Goal: Task Accomplishment & Management: Manage account settings

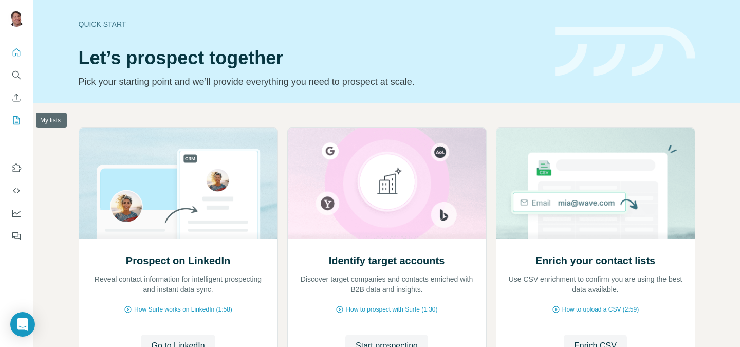
click at [8, 121] on button "My lists" at bounding box center [16, 120] width 16 height 18
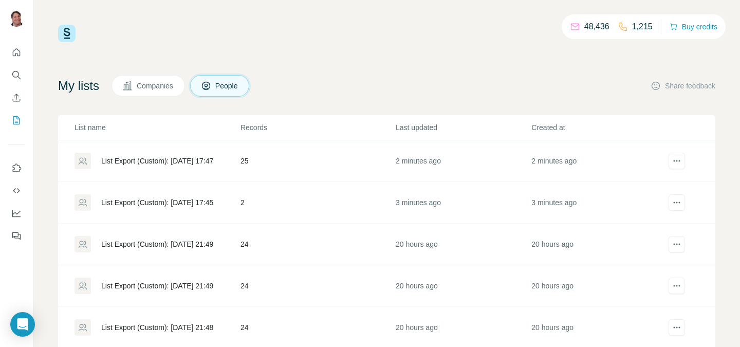
click at [270, 166] on td "25" at bounding box center [317, 161] width 155 height 42
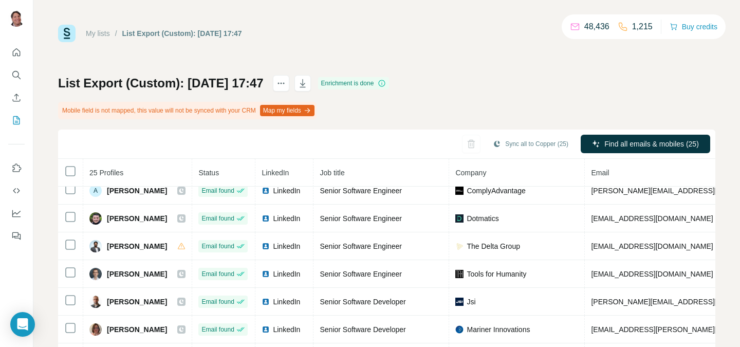
scroll to position [40, 0]
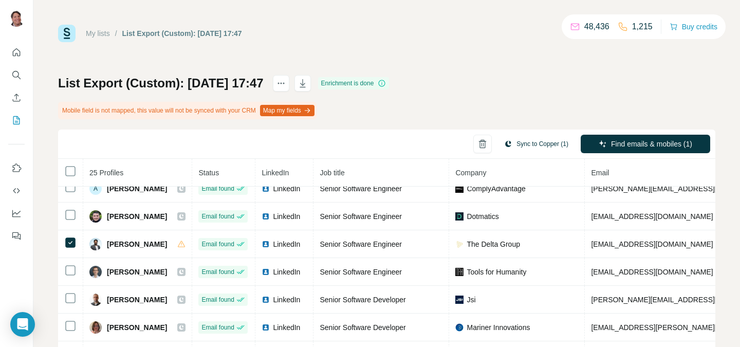
click at [522, 146] on button "Sync to Copper (1)" at bounding box center [536, 143] width 79 height 15
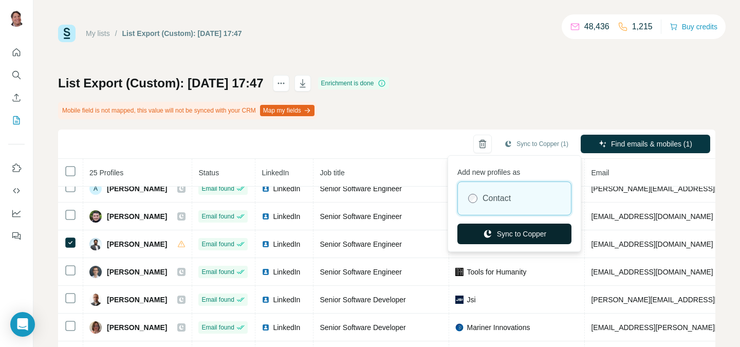
click at [527, 230] on button "Sync to Copper" at bounding box center [514, 233] width 114 height 21
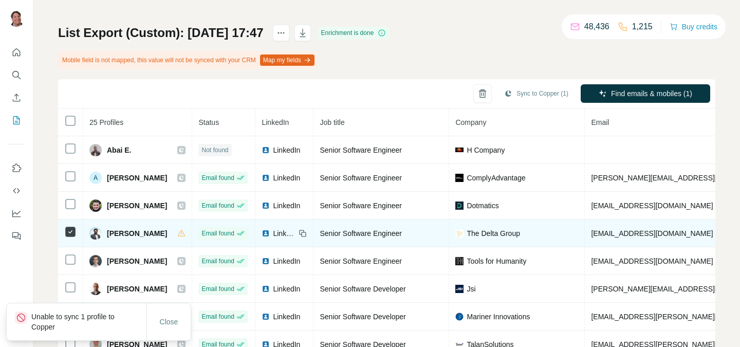
scroll to position [41, 0]
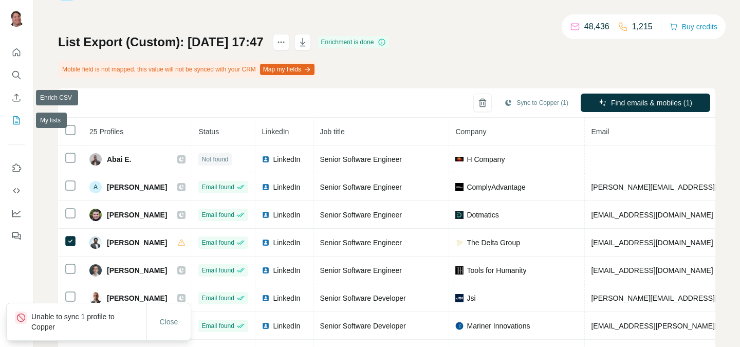
click at [19, 120] on icon "My lists" at bounding box center [16, 120] width 7 height 8
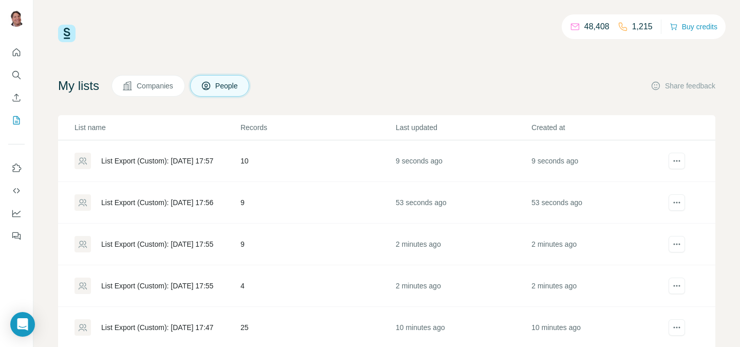
click at [293, 281] on td "4" at bounding box center [317, 286] width 155 height 42
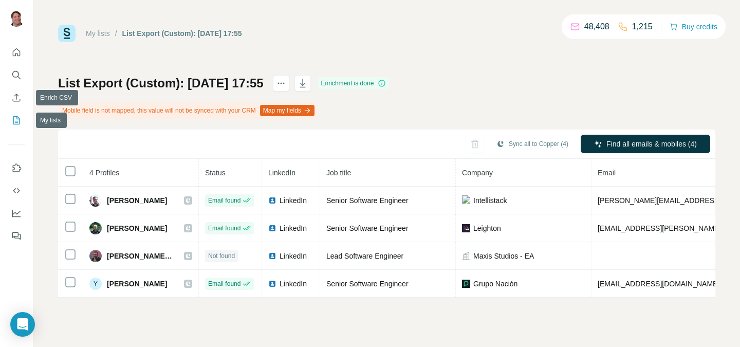
click at [22, 116] on button "My lists" at bounding box center [16, 120] width 16 height 18
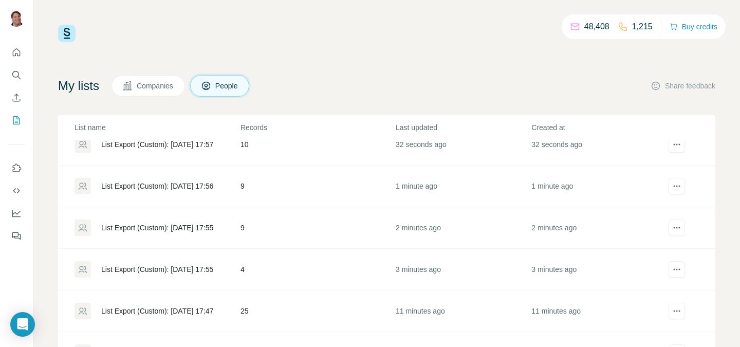
scroll to position [20, 0]
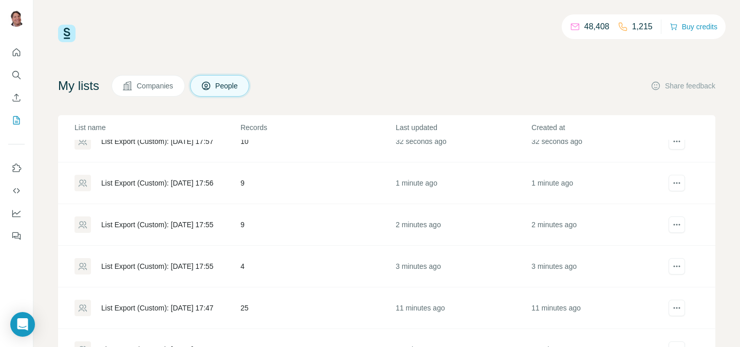
click at [254, 233] on td "9" at bounding box center [317, 225] width 155 height 42
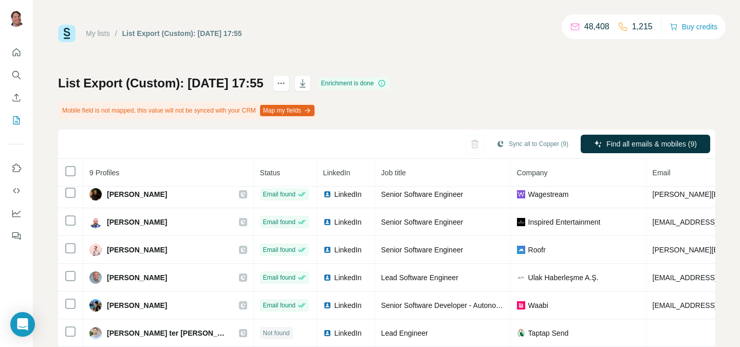
scroll to position [108, 0]
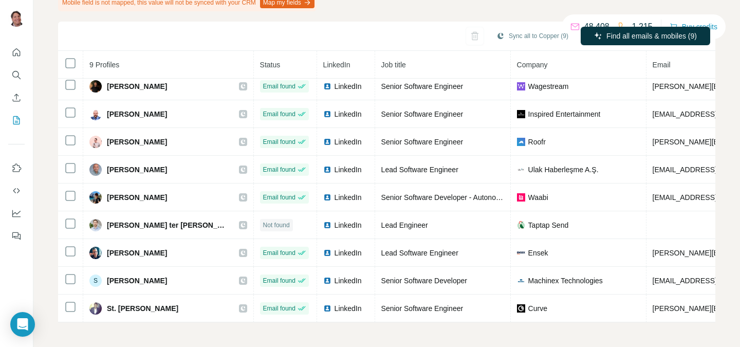
click at [15, 129] on div at bounding box center [16, 141] width 33 height 208
click at [15, 128] on button "My lists" at bounding box center [16, 120] width 16 height 18
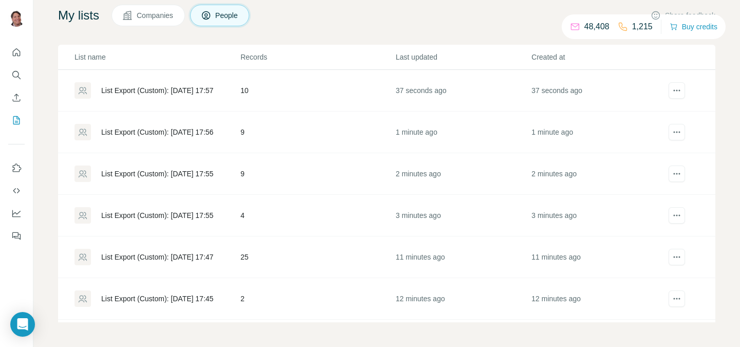
scroll to position [70, 0]
click at [299, 129] on td "9" at bounding box center [317, 132] width 155 height 42
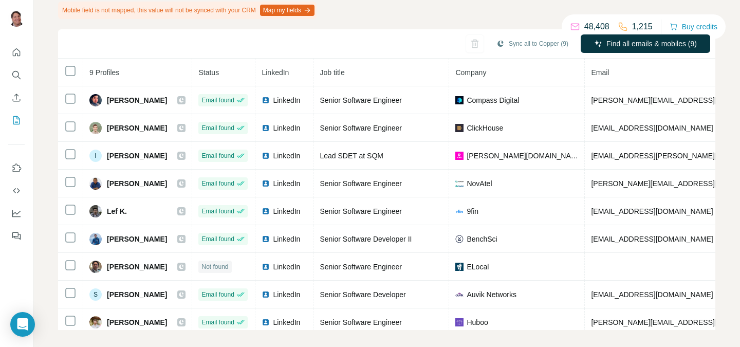
scroll to position [6, 0]
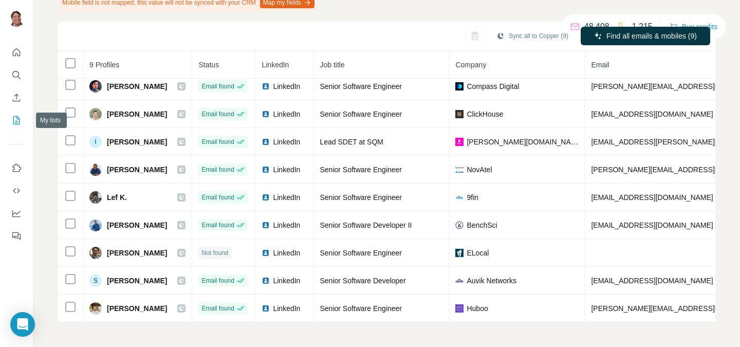
click at [16, 117] on icon "My lists" at bounding box center [16, 120] width 10 height 10
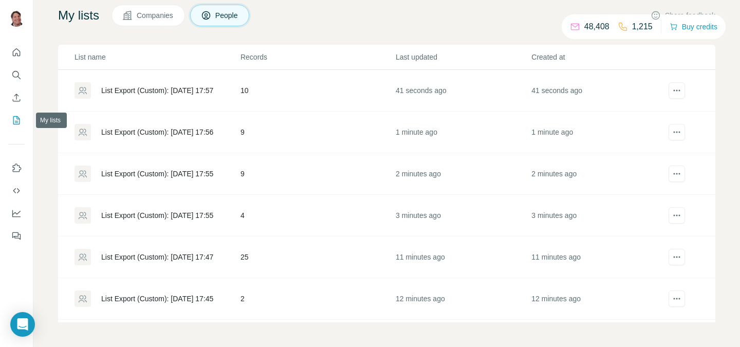
scroll to position [70, 0]
click at [296, 98] on td "10" at bounding box center [317, 91] width 155 height 42
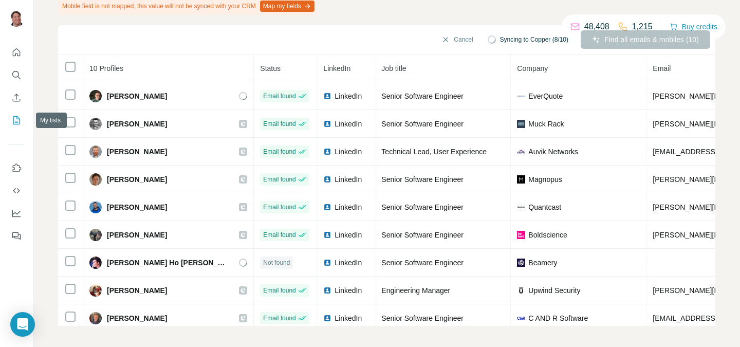
click at [16, 114] on button "My lists" at bounding box center [16, 120] width 16 height 18
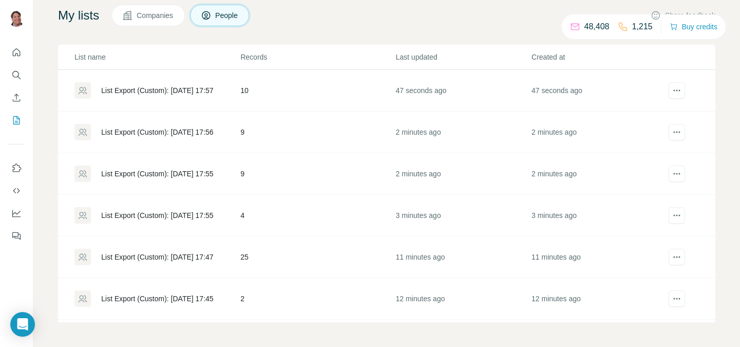
click at [30, 116] on div at bounding box center [16, 141] width 33 height 208
click at [20, 116] on icon "My lists" at bounding box center [16, 120] width 10 height 10
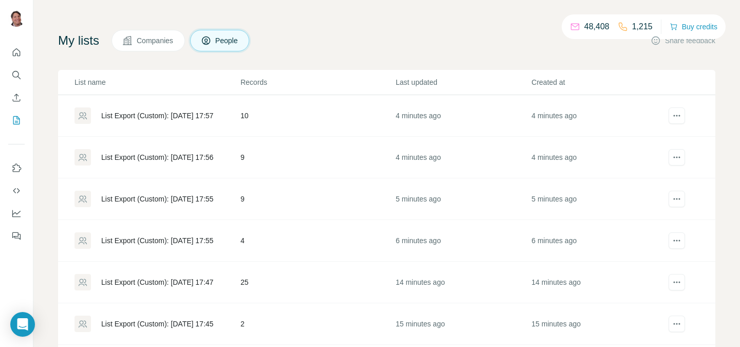
scroll to position [0, 0]
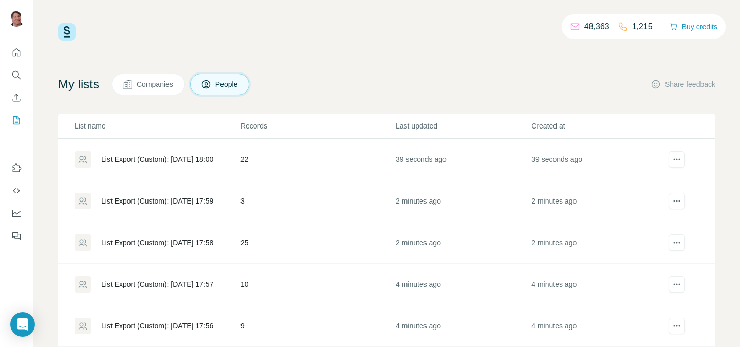
scroll to position [1, 0]
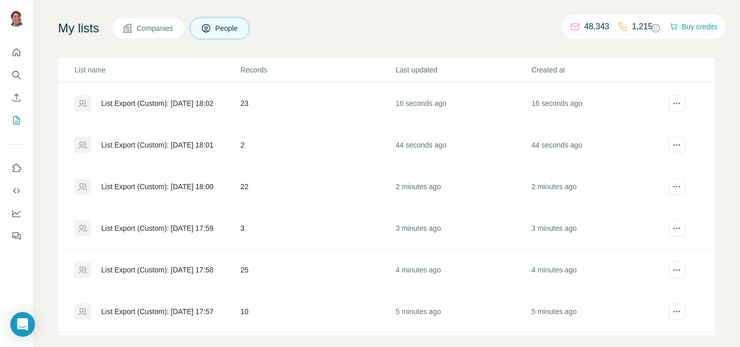
scroll to position [68, 0]
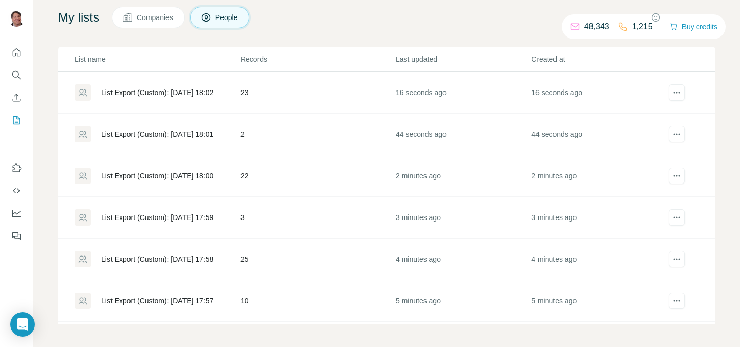
click at [305, 214] on td "3" at bounding box center [317, 218] width 155 height 42
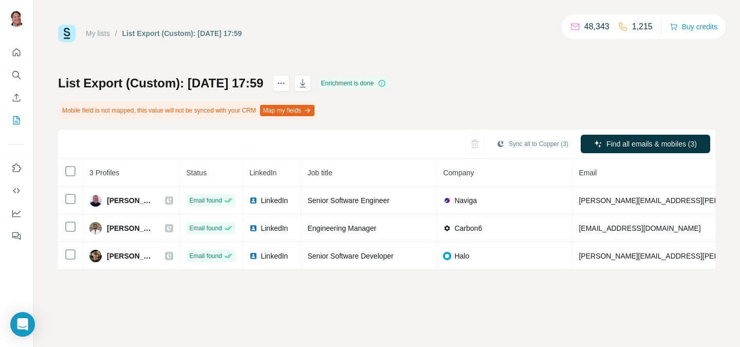
click at [30, 119] on div at bounding box center [16, 141] width 33 height 208
click at [21, 119] on icon "My lists" at bounding box center [16, 120] width 10 height 10
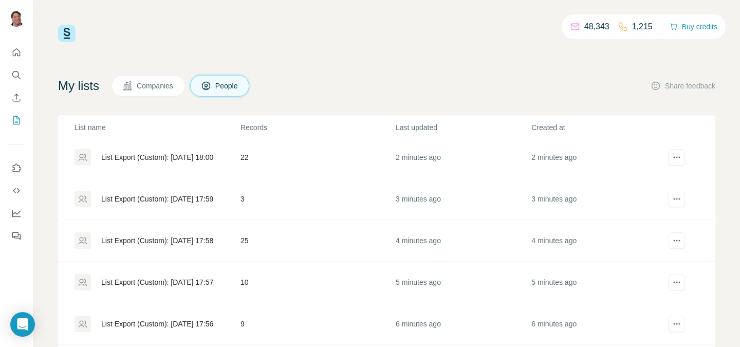
scroll to position [88, 0]
click at [272, 242] on td "25" at bounding box center [317, 240] width 155 height 42
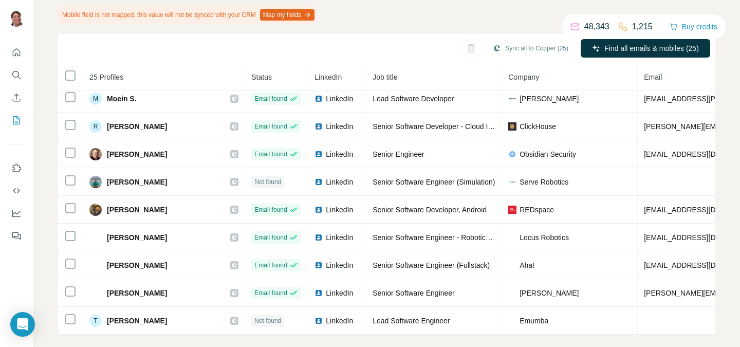
scroll to position [108, 0]
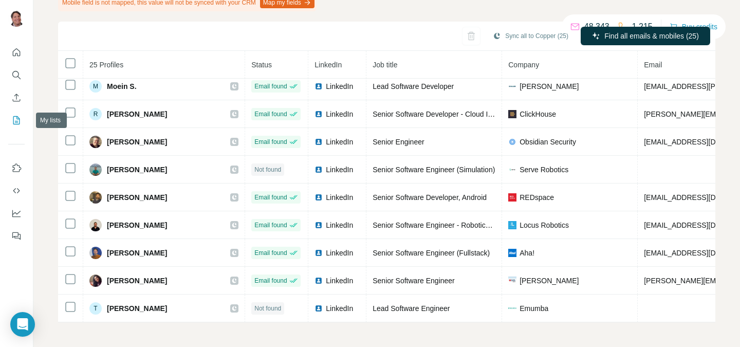
click at [22, 122] on button "My lists" at bounding box center [16, 120] width 16 height 18
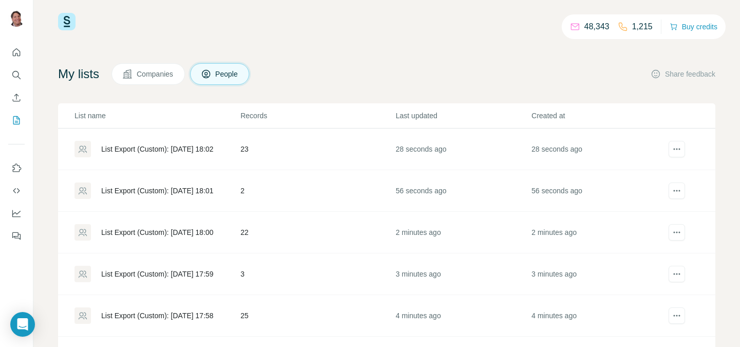
scroll to position [11, 0]
click at [278, 224] on td "22" at bounding box center [317, 234] width 155 height 42
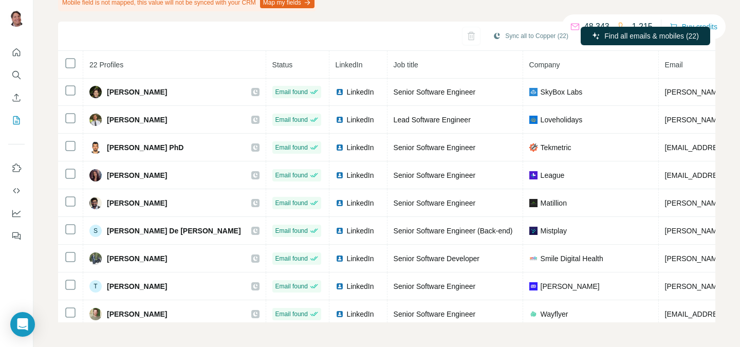
scroll to position [367, 0]
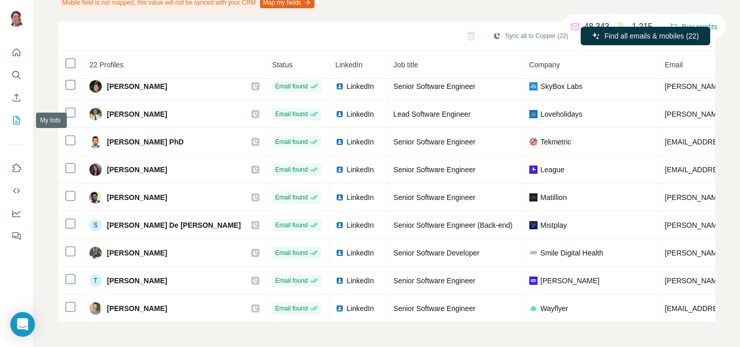
click at [21, 121] on icon "My lists" at bounding box center [16, 120] width 10 height 10
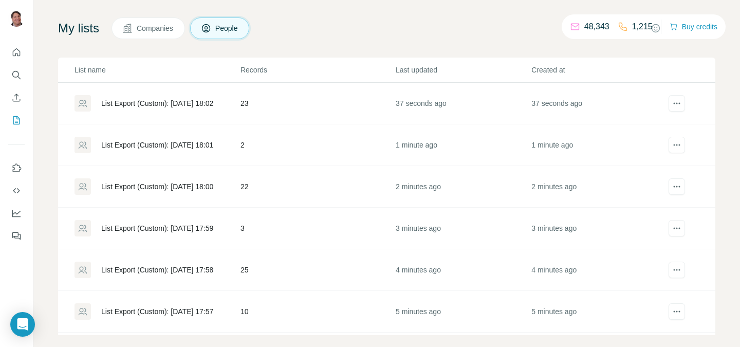
scroll to position [56, 0]
click at [281, 109] on td "23" at bounding box center [317, 105] width 155 height 42
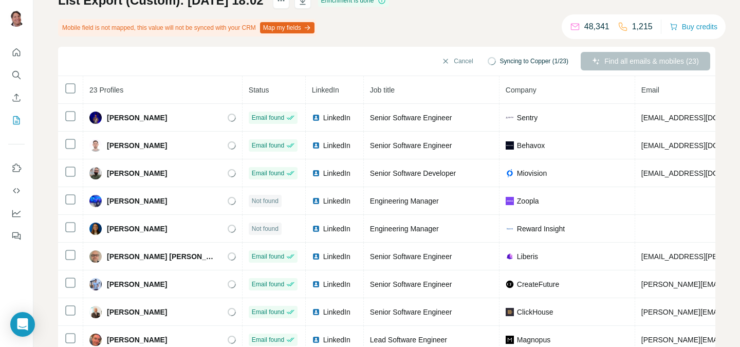
scroll to position [85, 0]
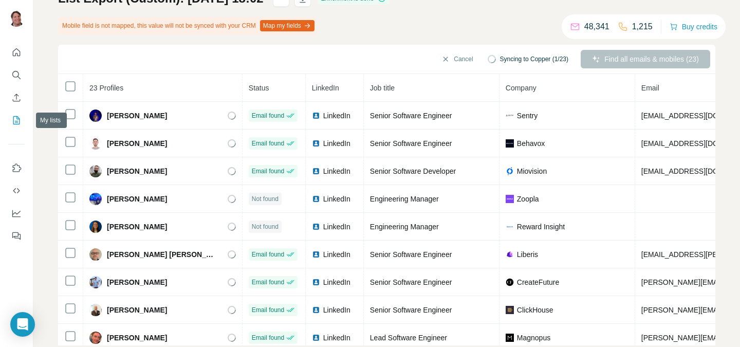
click at [20, 117] on icon "My lists" at bounding box center [16, 120] width 10 height 10
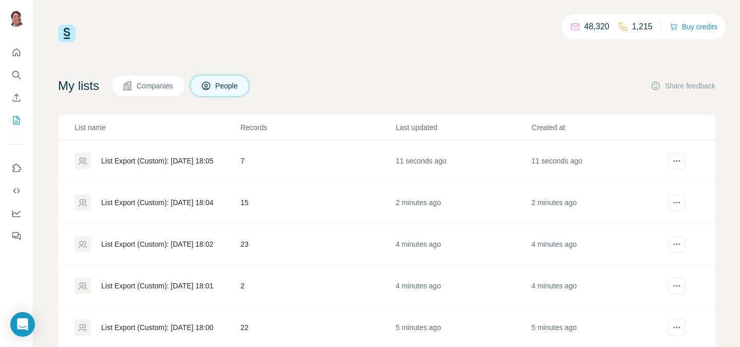
scroll to position [19, 0]
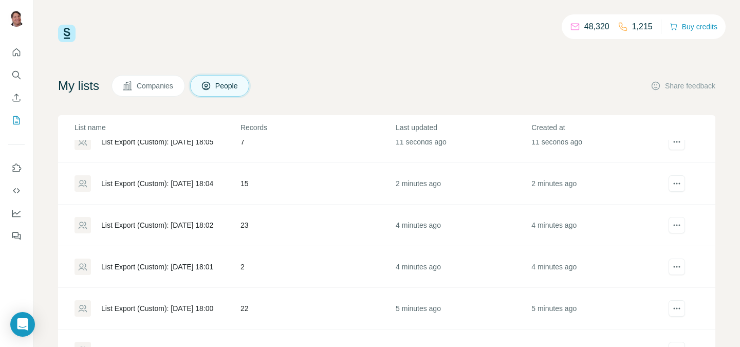
click at [277, 225] on td "23" at bounding box center [317, 225] width 155 height 42
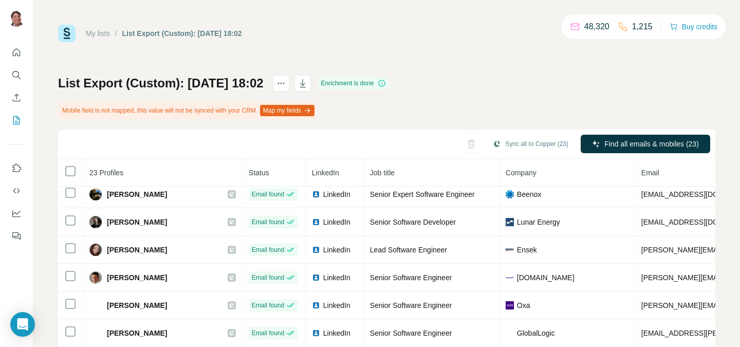
scroll to position [108, 0]
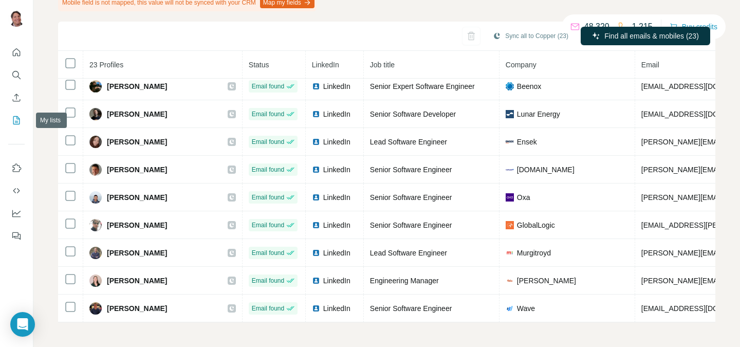
click at [21, 117] on icon "My lists" at bounding box center [16, 120] width 10 height 10
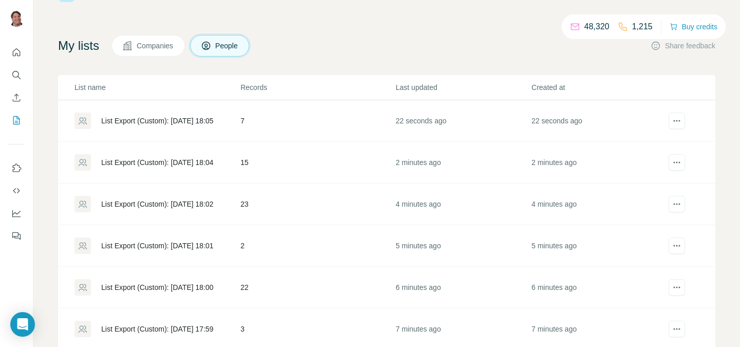
scroll to position [29, 0]
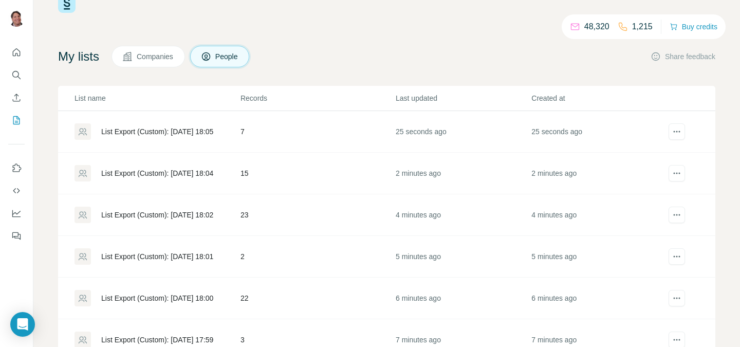
click at [279, 170] on td "15" at bounding box center [317, 174] width 155 height 42
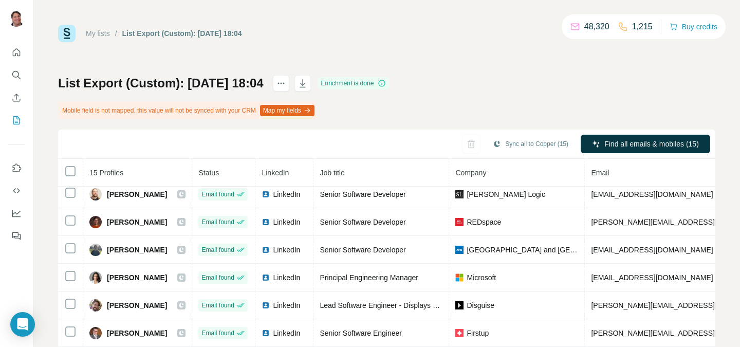
scroll to position [108, 0]
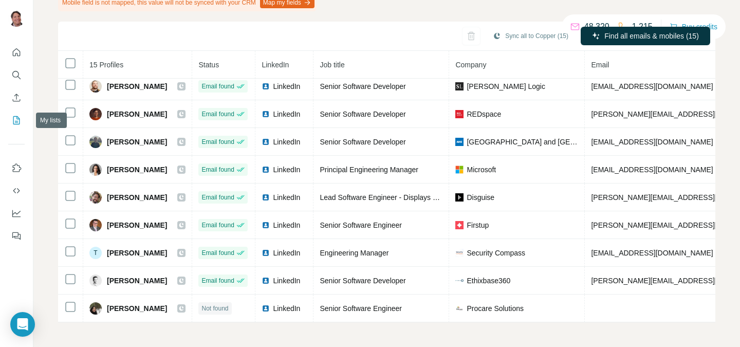
click at [15, 120] on icon "My lists" at bounding box center [16, 120] width 10 height 10
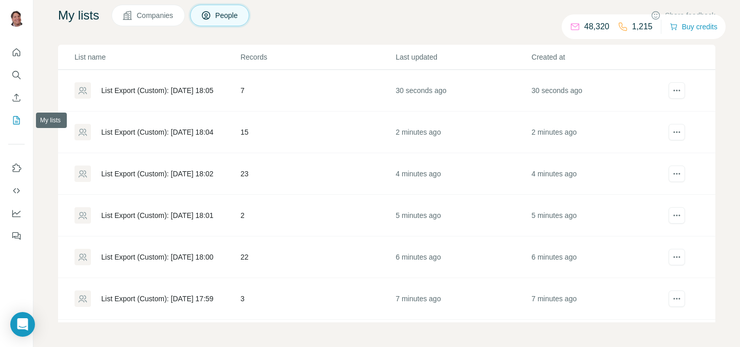
scroll to position [70, 0]
click at [303, 78] on td "7" at bounding box center [317, 91] width 155 height 42
click at [285, 100] on td "7" at bounding box center [317, 91] width 155 height 42
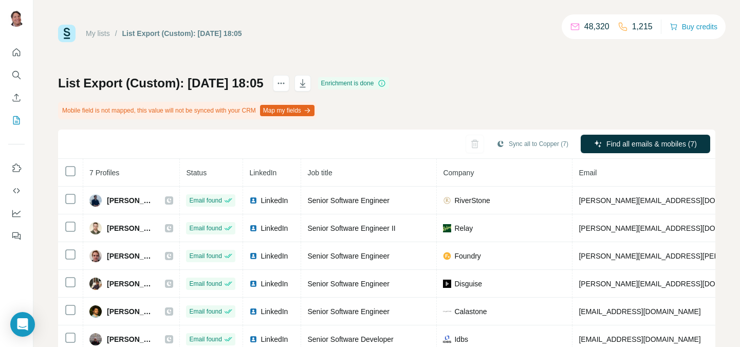
scroll to position [59, 0]
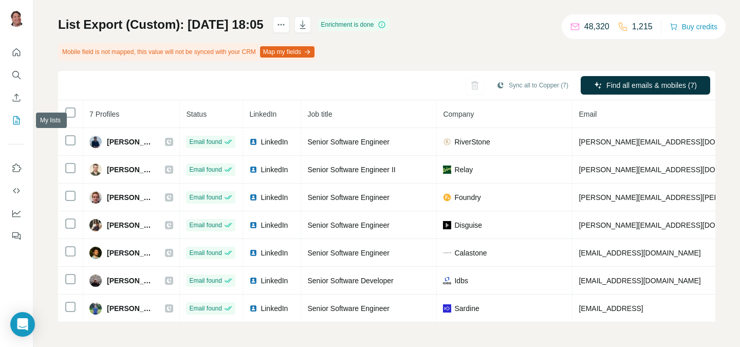
click at [15, 119] on icon "My lists" at bounding box center [16, 120] width 10 height 10
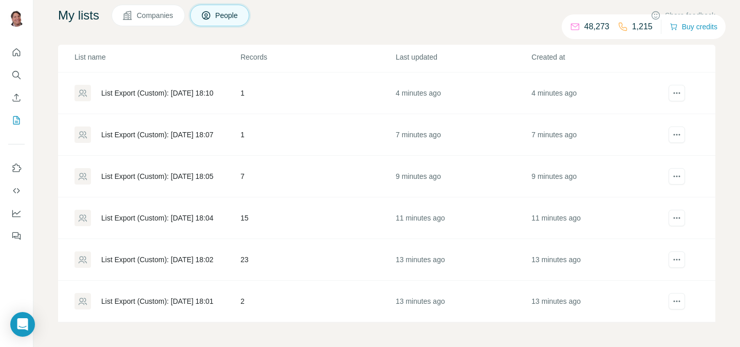
scroll to position [141, 0]
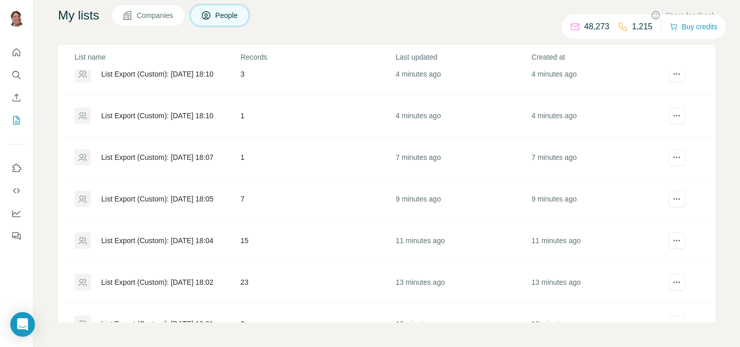
click at [317, 196] on td "7" at bounding box center [317, 199] width 155 height 42
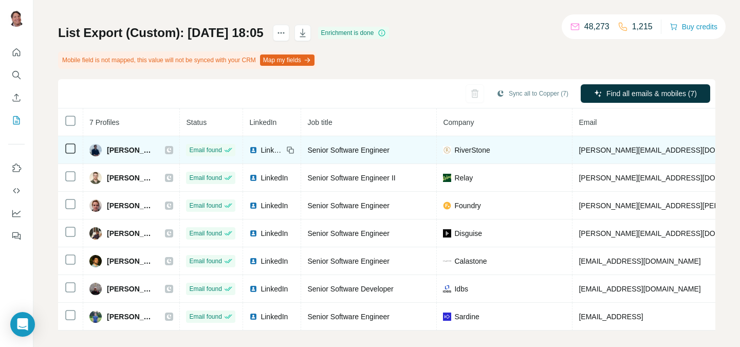
scroll to position [59, 0]
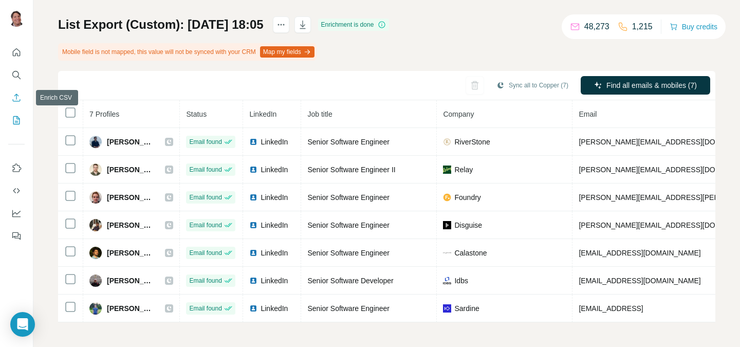
click at [13, 118] on icon "My lists" at bounding box center [16, 120] width 10 height 10
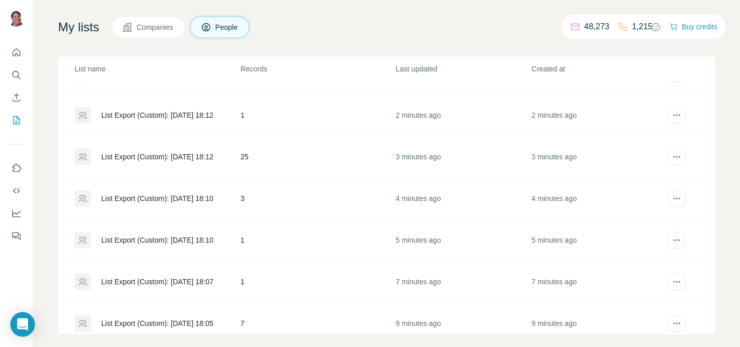
scroll to position [95, 0]
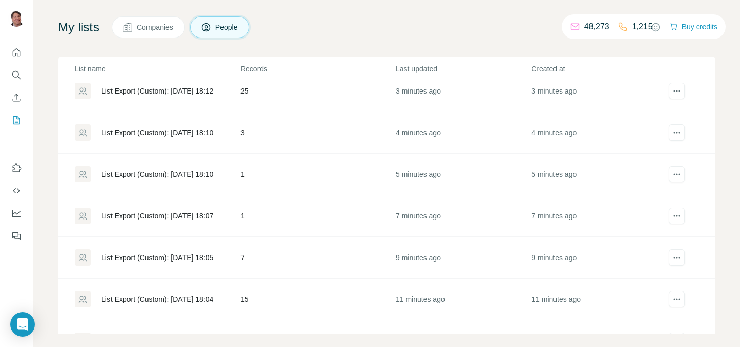
click at [263, 222] on td "1" at bounding box center [317, 216] width 155 height 42
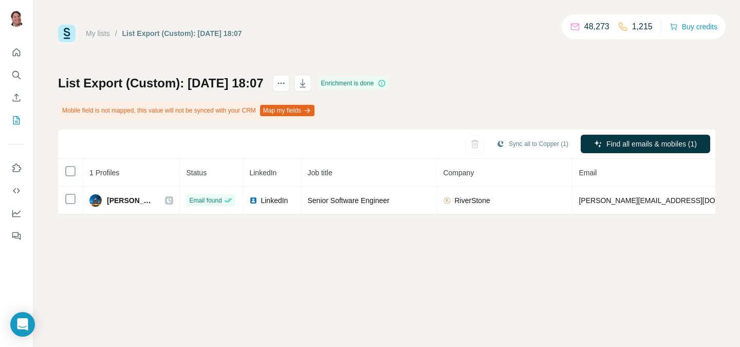
click at [21, 125] on button "My lists" at bounding box center [16, 120] width 16 height 18
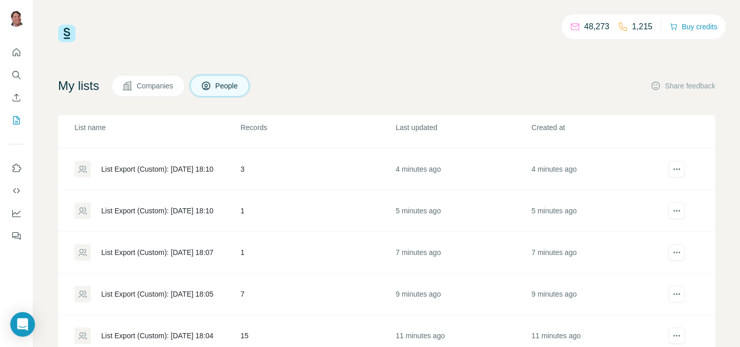
scroll to position [117, 0]
click at [261, 218] on td "1" at bounding box center [317, 211] width 155 height 42
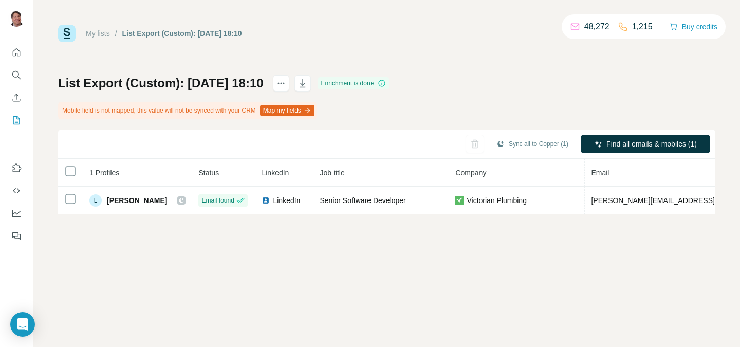
click at [20, 117] on icon "My lists" at bounding box center [16, 120] width 10 height 10
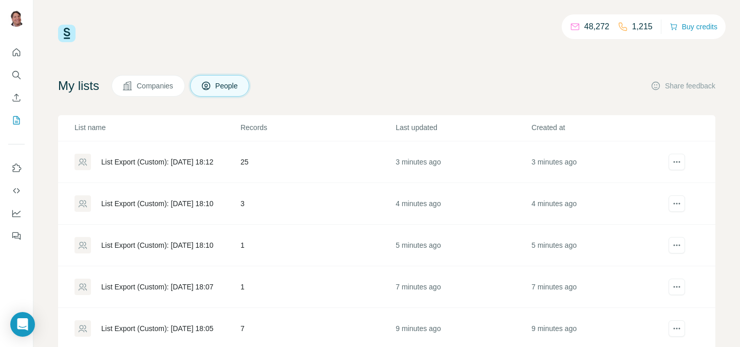
scroll to position [83, 0]
click at [316, 206] on td "3" at bounding box center [317, 203] width 155 height 42
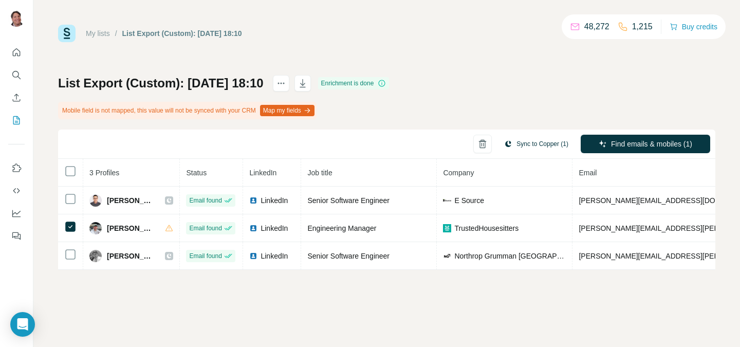
click at [530, 147] on button "Sync to Copper (1)" at bounding box center [536, 143] width 79 height 15
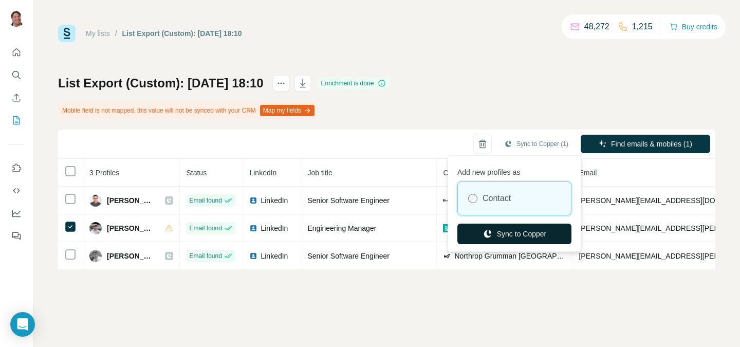
click at [503, 228] on button "Sync to Copper" at bounding box center [514, 233] width 114 height 21
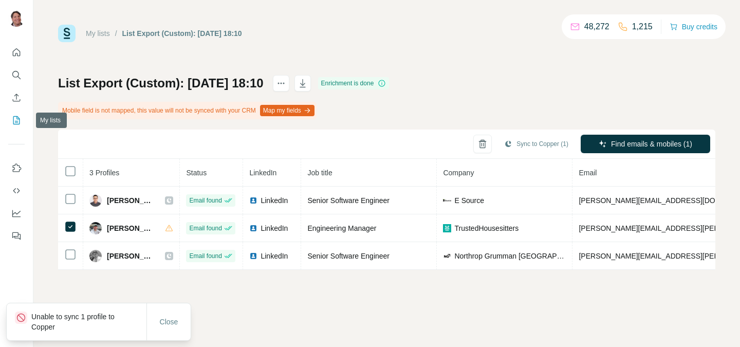
click at [23, 120] on button "My lists" at bounding box center [16, 120] width 16 height 18
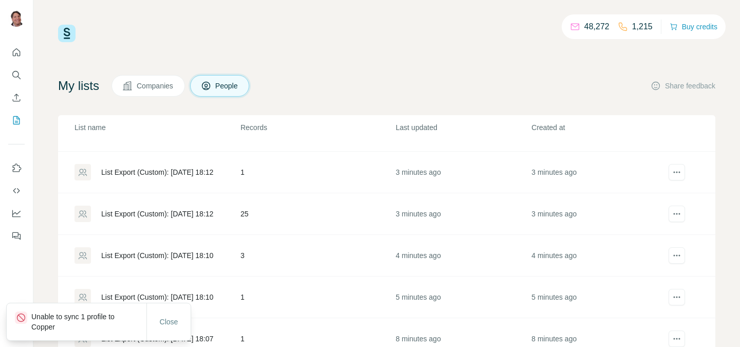
scroll to position [35, 0]
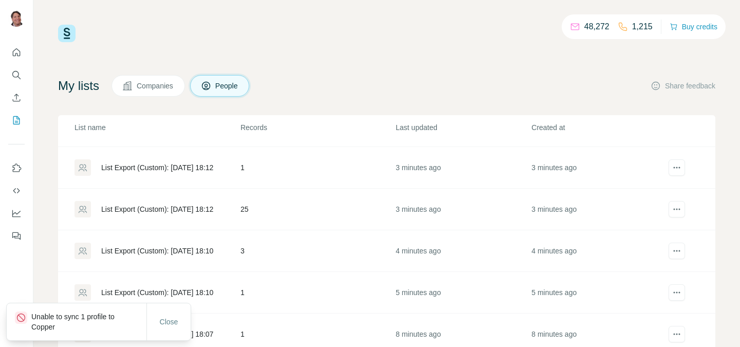
click at [288, 223] on td "25" at bounding box center [317, 210] width 155 height 42
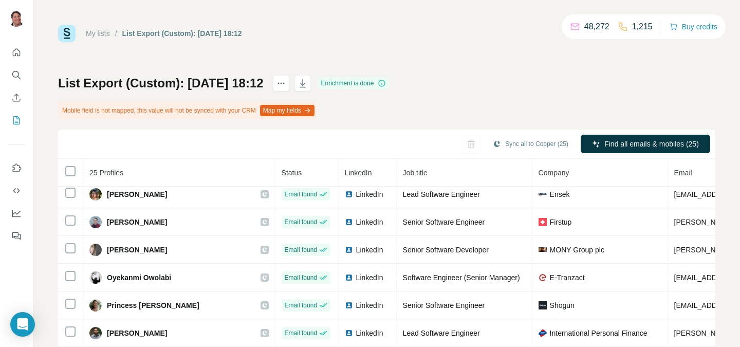
scroll to position [108, 0]
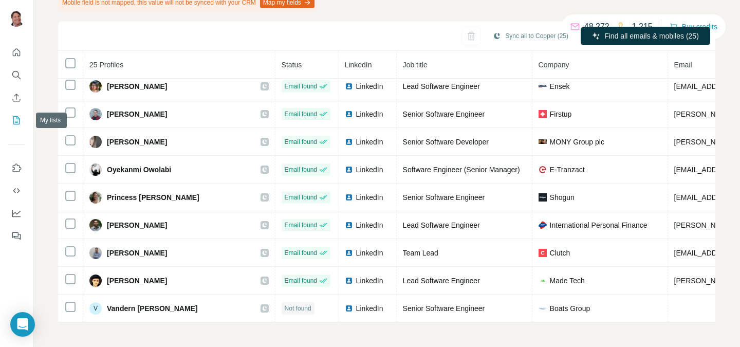
click at [13, 122] on icon "My lists" at bounding box center [16, 120] width 10 height 10
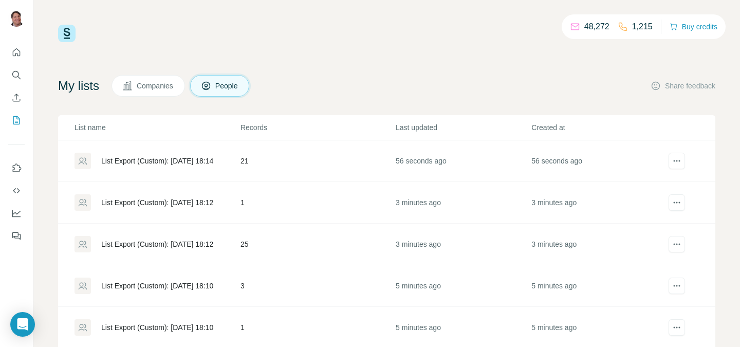
click at [285, 239] on td "25" at bounding box center [317, 244] width 155 height 42
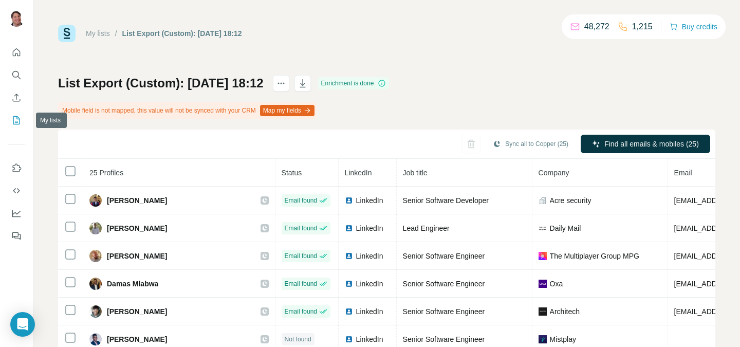
click at [17, 123] on icon "My lists" at bounding box center [16, 120] width 10 height 10
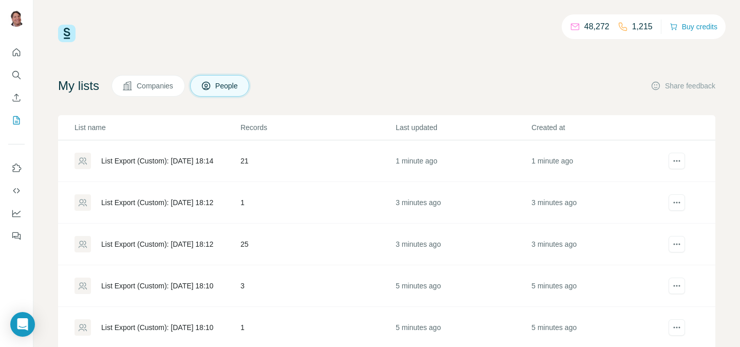
click at [267, 152] on td "21" at bounding box center [317, 161] width 155 height 42
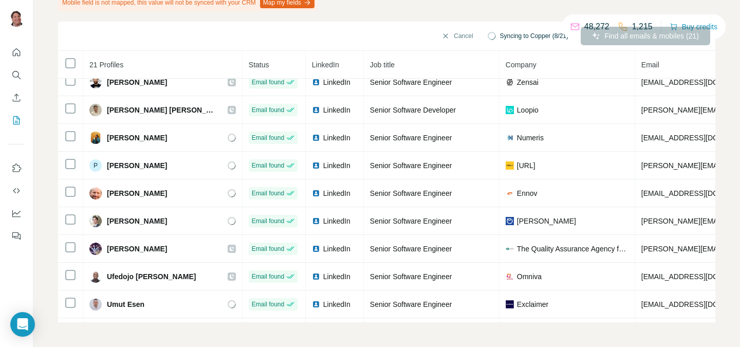
scroll to position [284, 0]
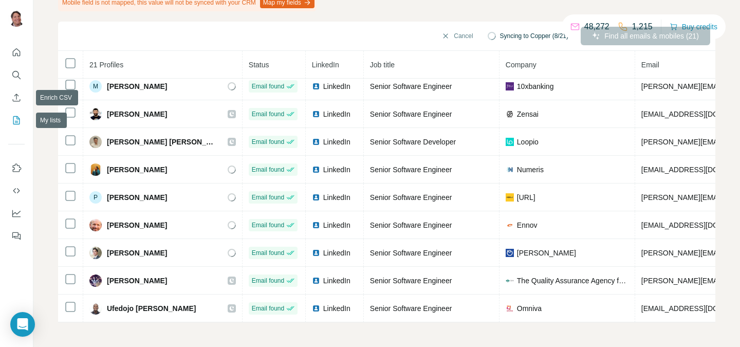
click at [19, 120] on icon "My lists" at bounding box center [16, 120] width 7 height 8
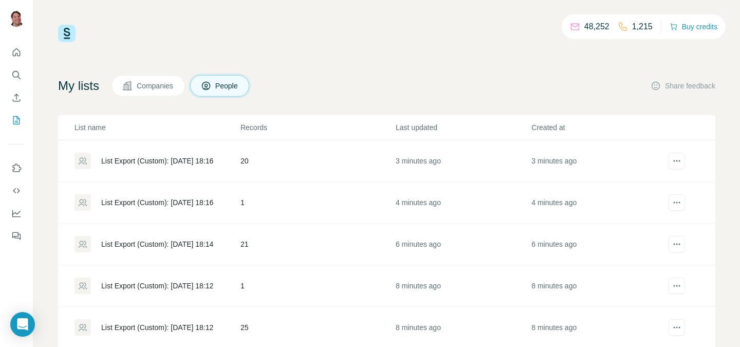
click at [322, 247] on td "21" at bounding box center [317, 244] width 155 height 42
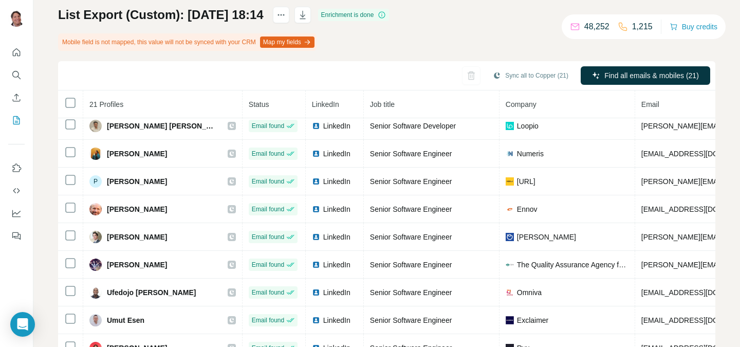
scroll to position [108, 0]
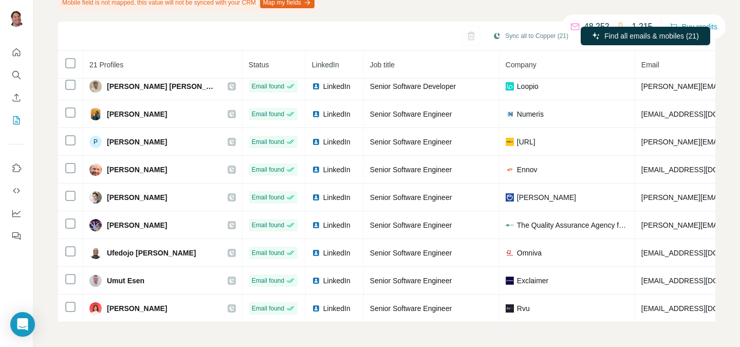
click at [19, 125] on icon "My lists" at bounding box center [16, 120] width 10 height 10
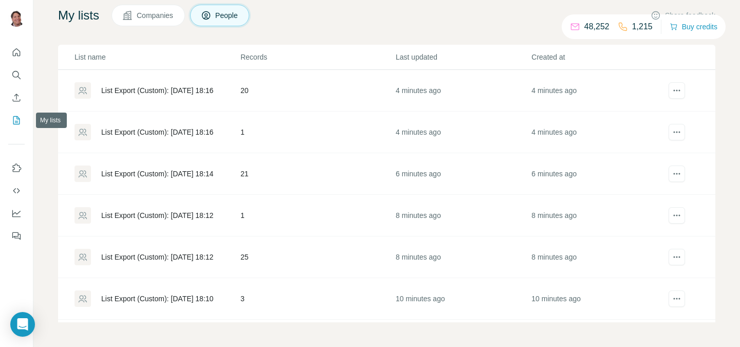
scroll to position [70, 0]
click at [285, 91] on td "20" at bounding box center [317, 91] width 155 height 42
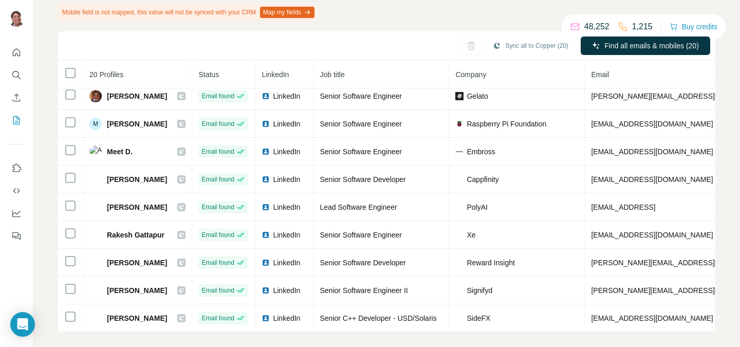
scroll to position [108, 0]
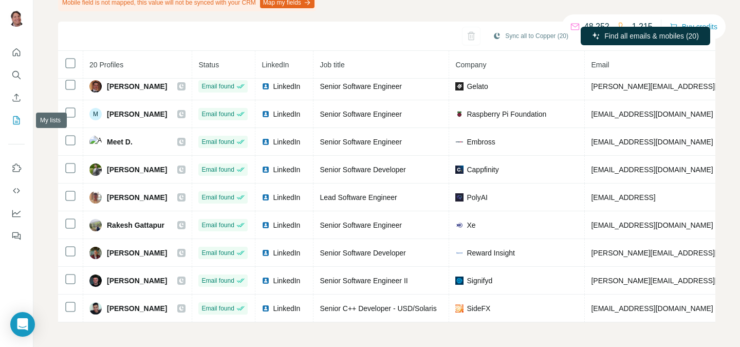
click at [17, 121] on icon "My lists" at bounding box center [17, 119] width 5 height 7
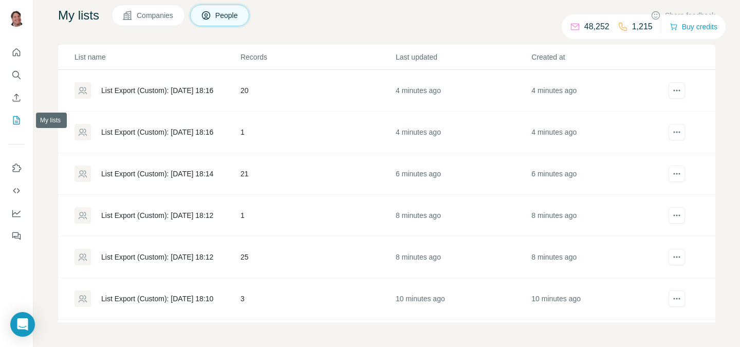
scroll to position [70, 0]
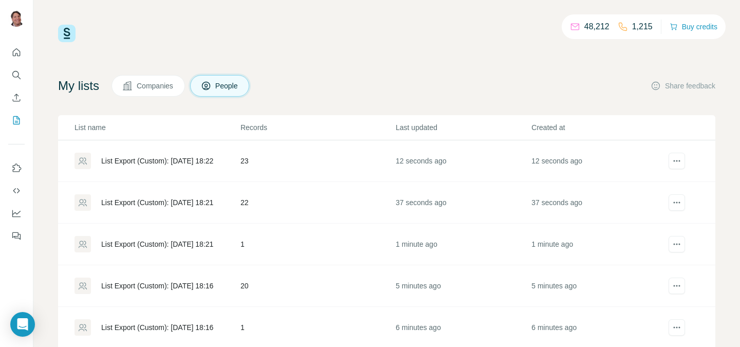
scroll to position [11, 0]
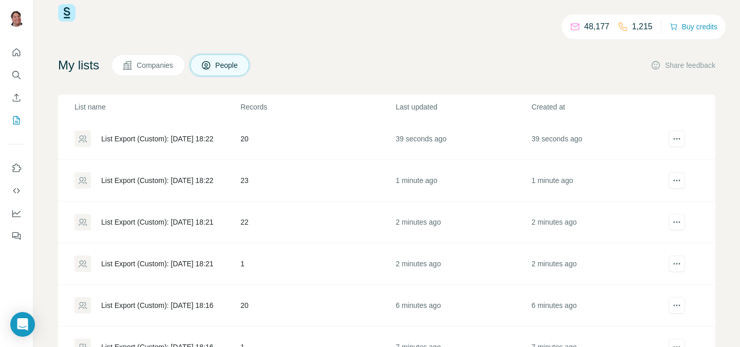
scroll to position [30, 0]
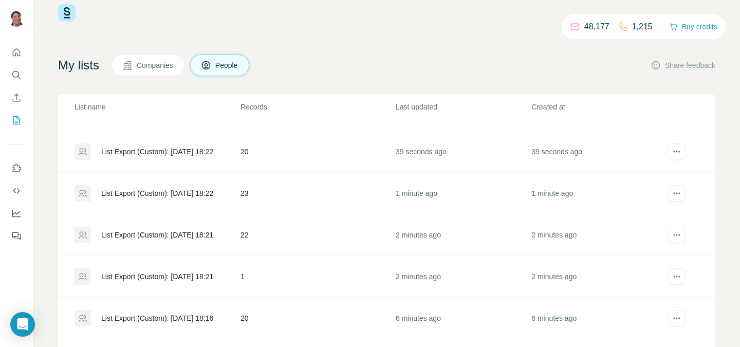
click at [298, 230] on td "22" at bounding box center [317, 235] width 155 height 42
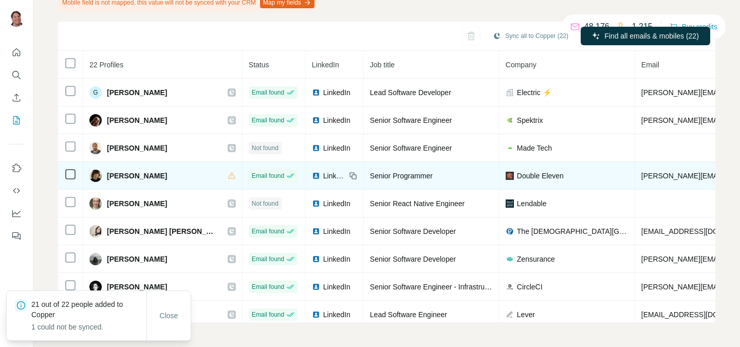
scroll to position [221, 0]
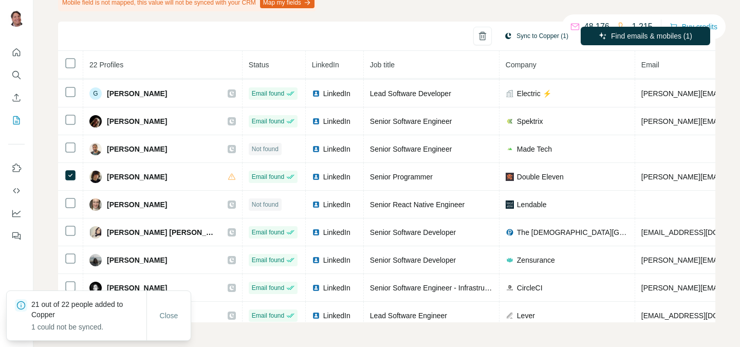
click at [532, 32] on button "Sync to Copper (1)" at bounding box center [536, 35] width 79 height 15
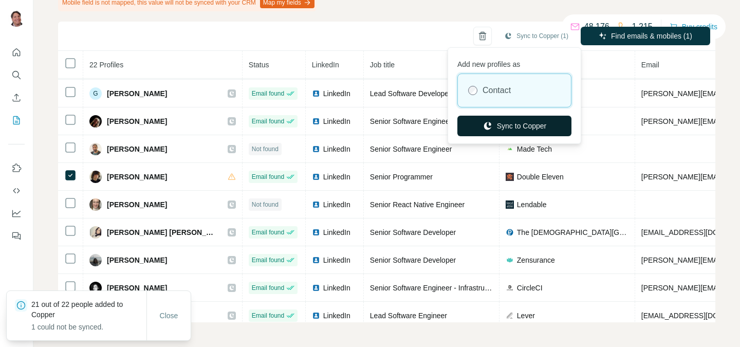
click at [494, 122] on button "Sync to Copper" at bounding box center [514, 126] width 114 height 21
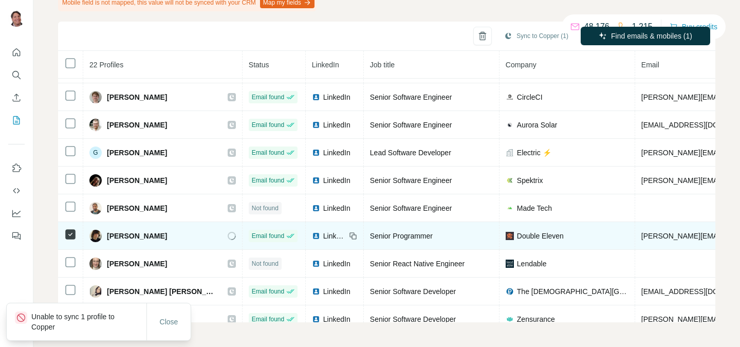
scroll to position [193, 0]
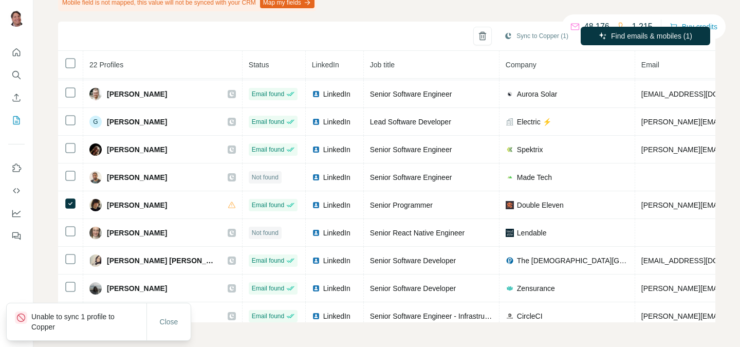
click at [25, 120] on div at bounding box center [16, 141] width 33 height 208
click at [13, 124] on icon "My lists" at bounding box center [16, 120] width 7 height 8
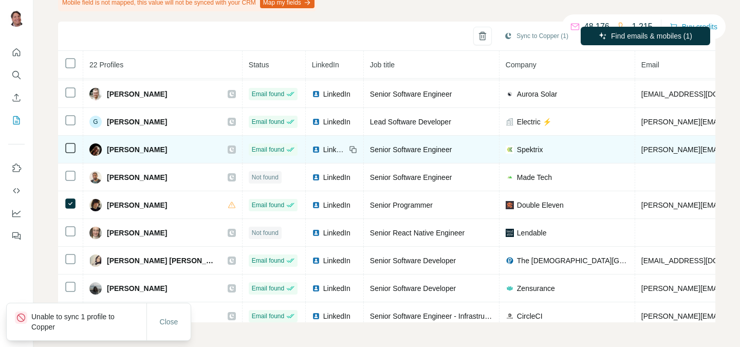
scroll to position [70, 0]
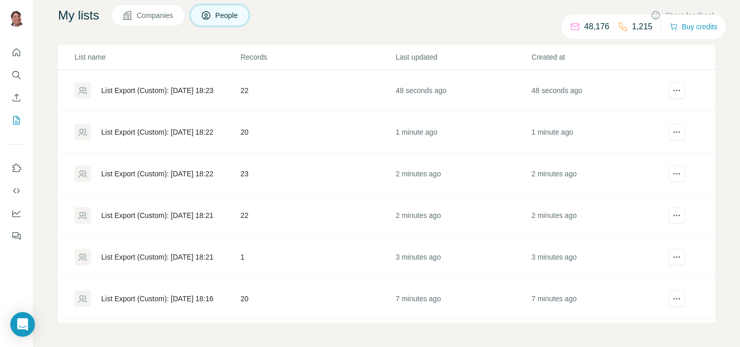
click at [272, 180] on td "23" at bounding box center [317, 174] width 155 height 42
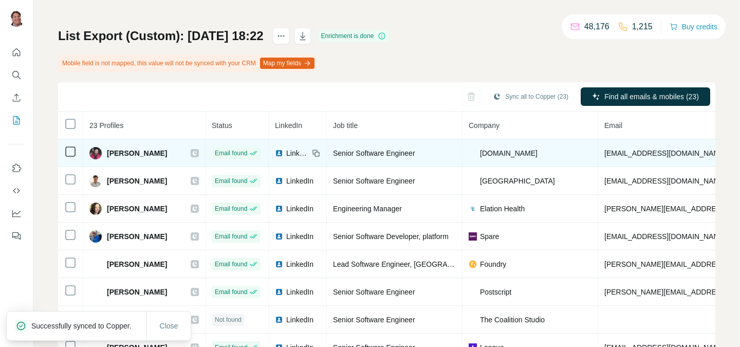
scroll to position [44, 0]
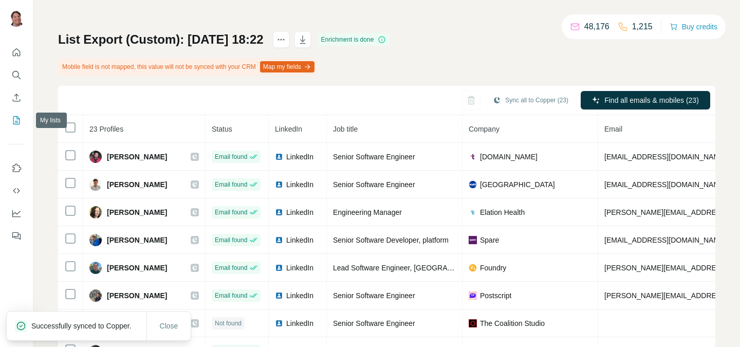
click at [12, 124] on icon "My lists" at bounding box center [16, 120] width 10 height 10
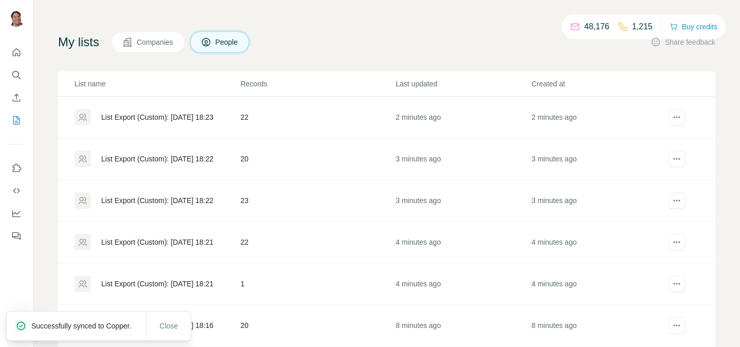
click at [294, 164] on td "20" at bounding box center [317, 159] width 155 height 42
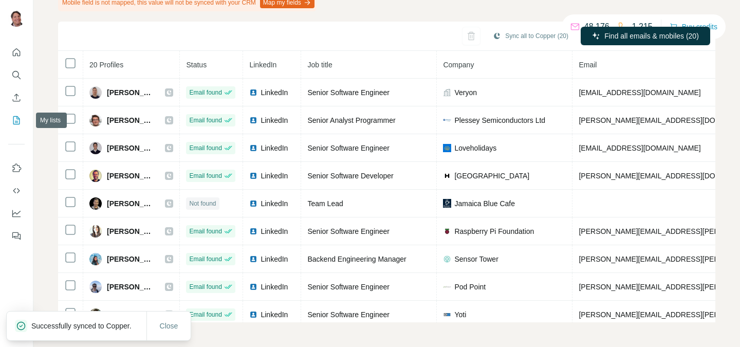
click at [19, 119] on icon "My lists" at bounding box center [16, 120] width 7 height 8
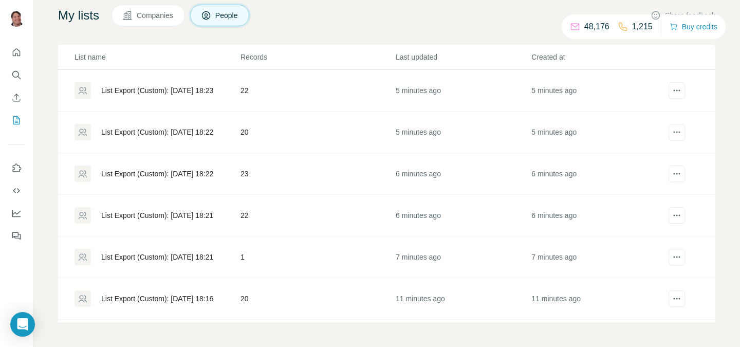
scroll to position [70, 0]
click at [284, 94] on td "22" at bounding box center [317, 91] width 155 height 42
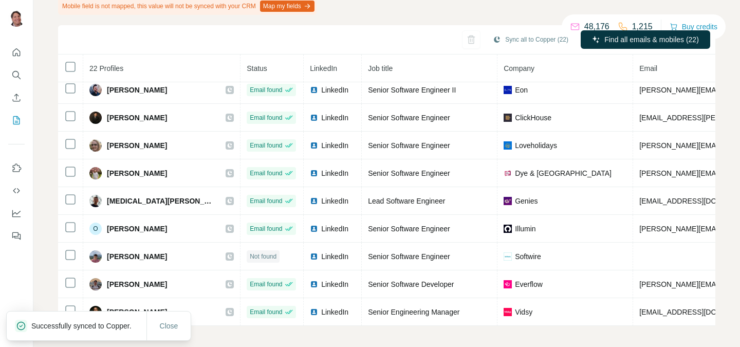
scroll to position [367, 0]
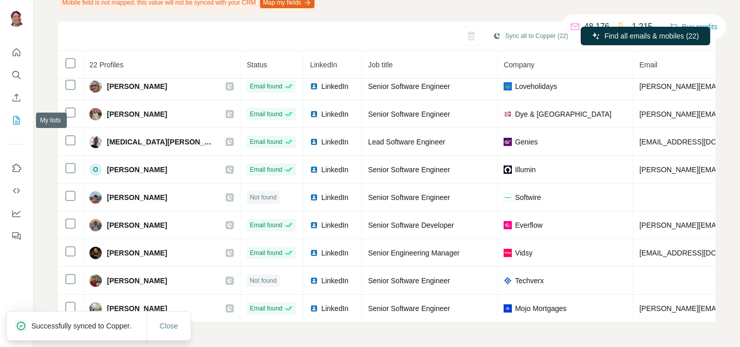
click at [18, 119] on icon "My lists" at bounding box center [16, 120] width 10 height 10
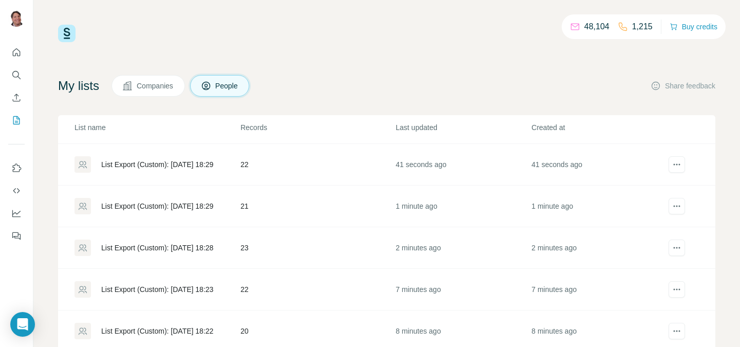
scroll to position [55, 0]
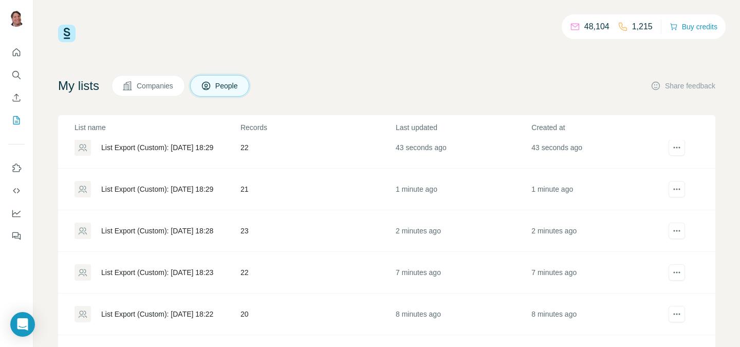
click at [270, 234] on td "23" at bounding box center [317, 231] width 155 height 42
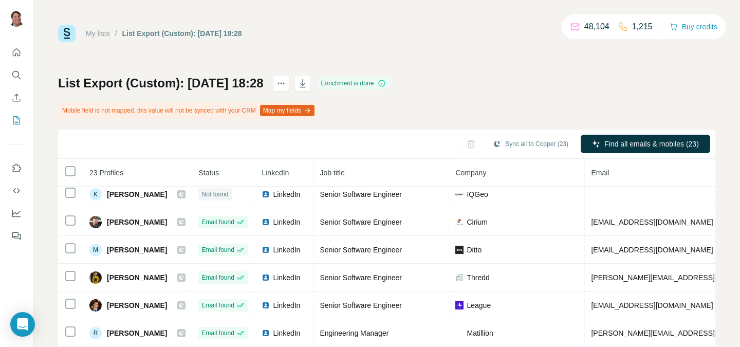
scroll to position [108, 0]
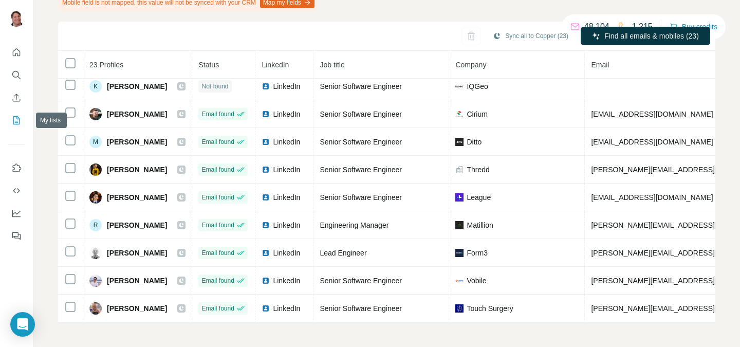
click at [16, 124] on icon "My lists" at bounding box center [16, 120] width 7 height 8
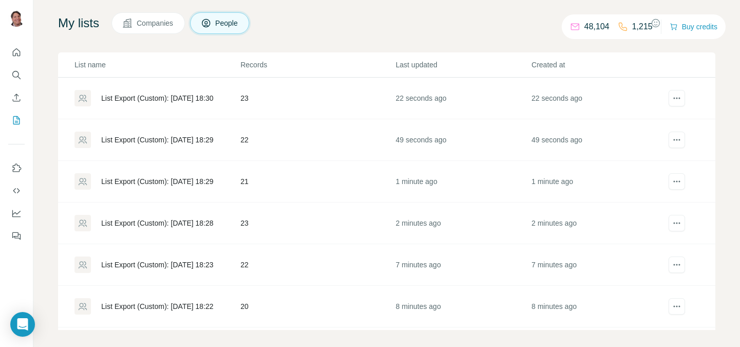
scroll to position [62, 0]
click at [273, 181] on td "21" at bounding box center [317, 183] width 155 height 42
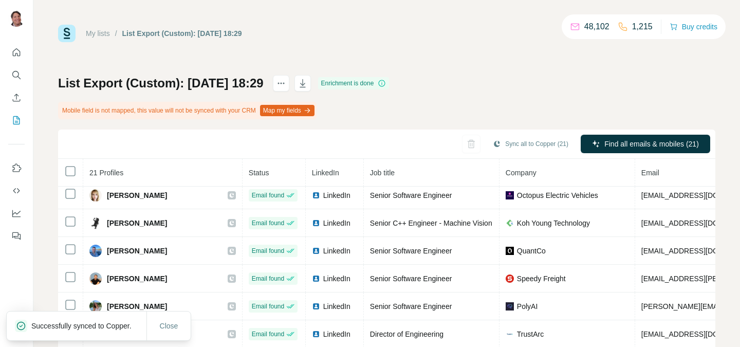
scroll to position [72, 0]
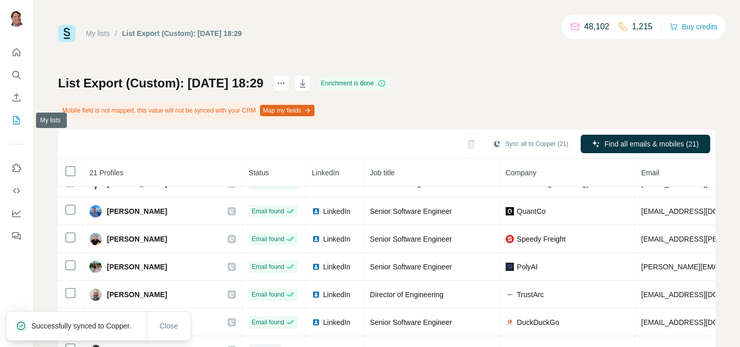
click at [21, 119] on icon "My lists" at bounding box center [16, 120] width 10 height 10
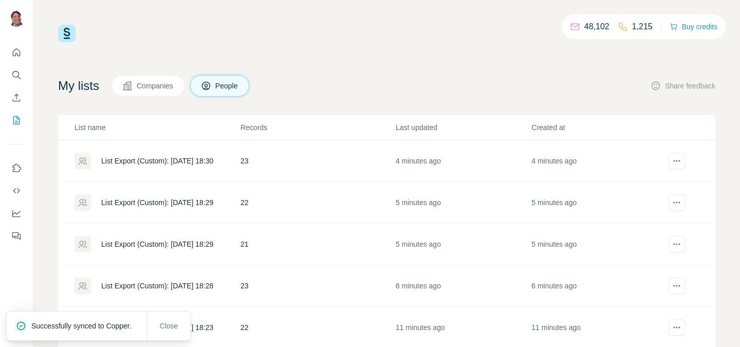
click at [287, 191] on td "22" at bounding box center [317, 203] width 155 height 42
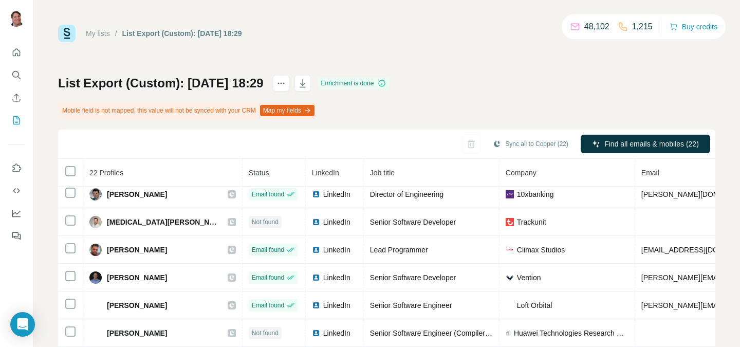
scroll to position [108, 0]
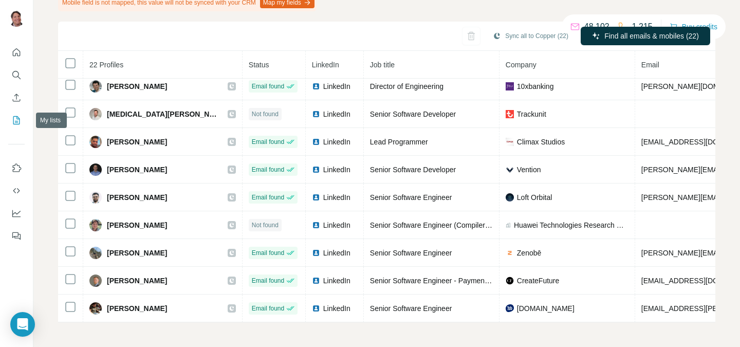
click at [14, 125] on icon "My lists" at bounding box center [16, 120] width 10 height 10
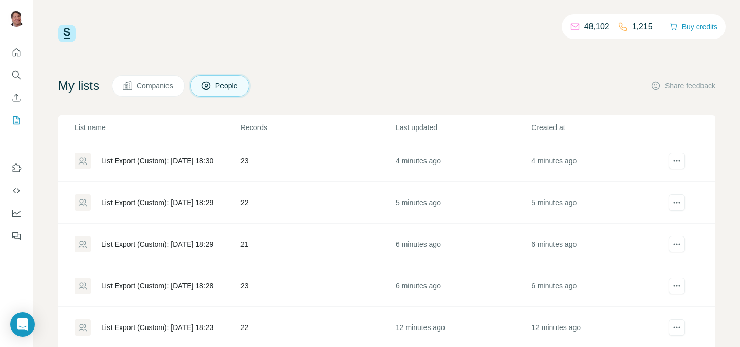
click at [281, 157] on td "23" at bounding box center [317, 161] width 155 height 42
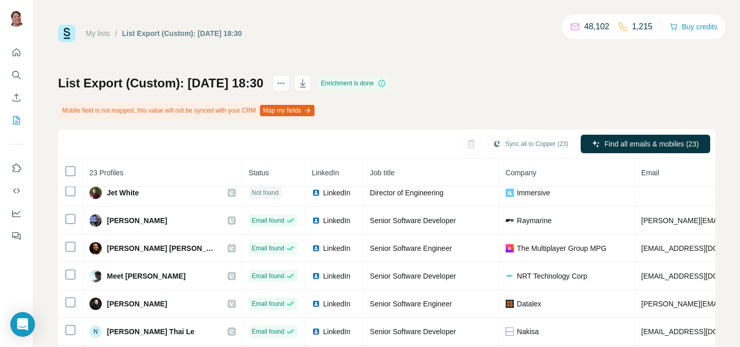
scroll to position [394, 0]
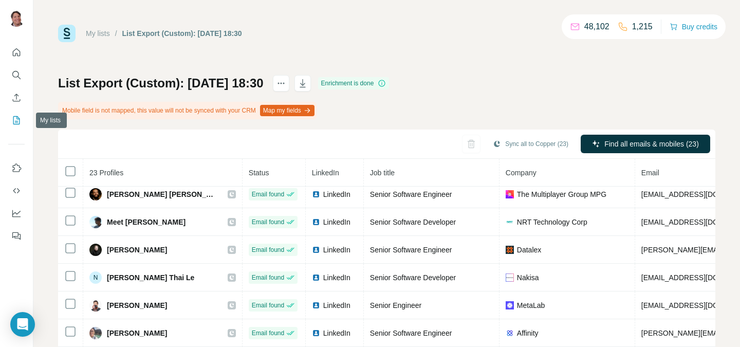
click at [14, 126] on button "My lists" at bounding box center [16, 120] width 16 height 18
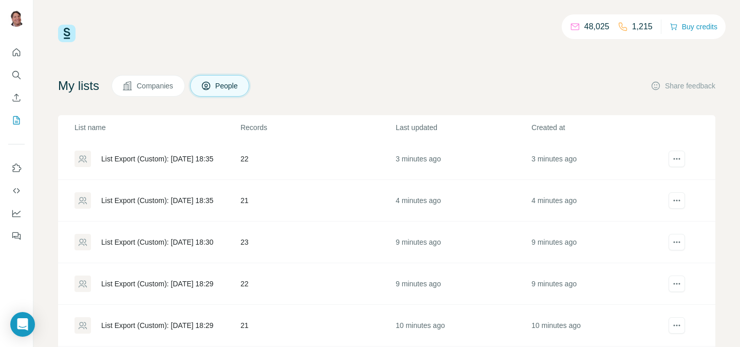
scroll to position [58, 0]
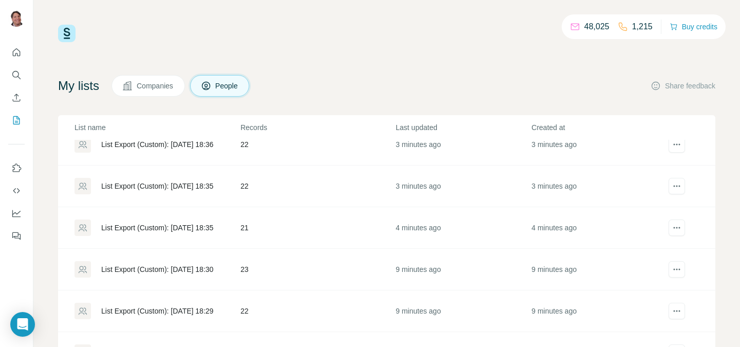
click at [258, 220] on td "21" at bounding box center [317, 228] width 155 height 42
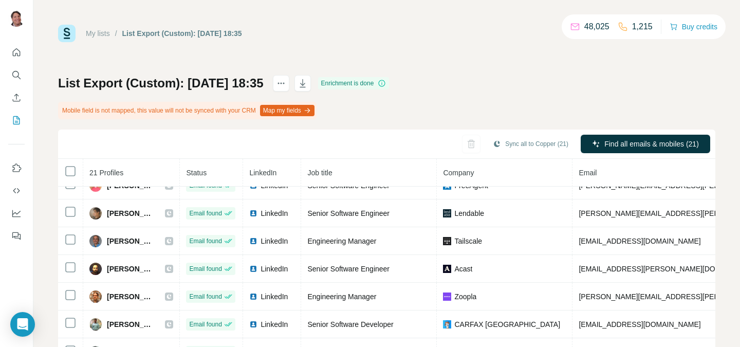
scroll to position [311, 0]
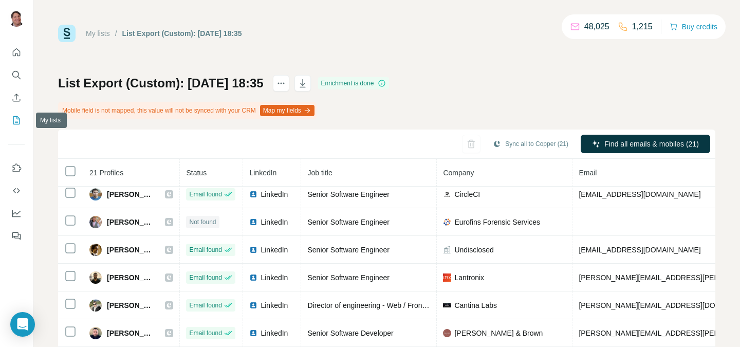
click at [21, 121] on icon "My lists" at bounding box center [16, 120] width 10 height 10
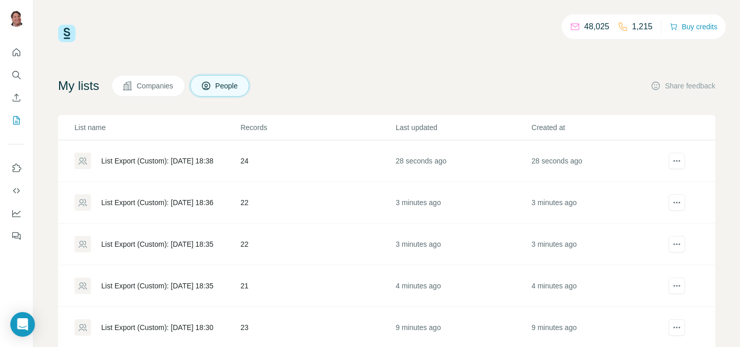
click at [297, 235] on td "22" at bounding box center [317, 244] width 155 height 42
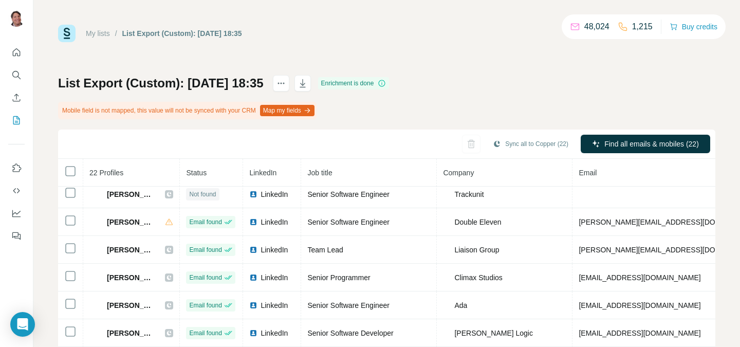
scroll to position [108, 0]
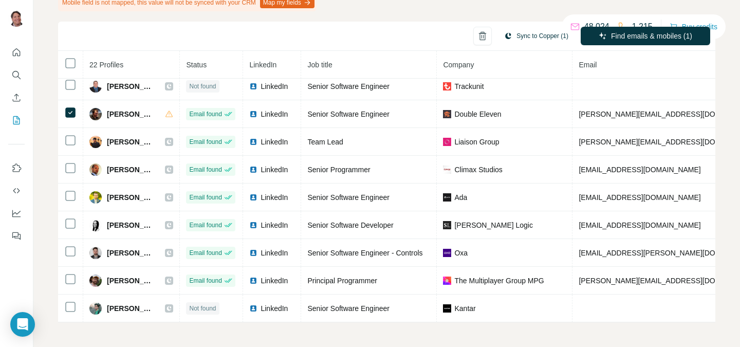
click at [519, 43] on button "Sync to Copper (1)" at bounding box center [536, 35] width 79 height 15
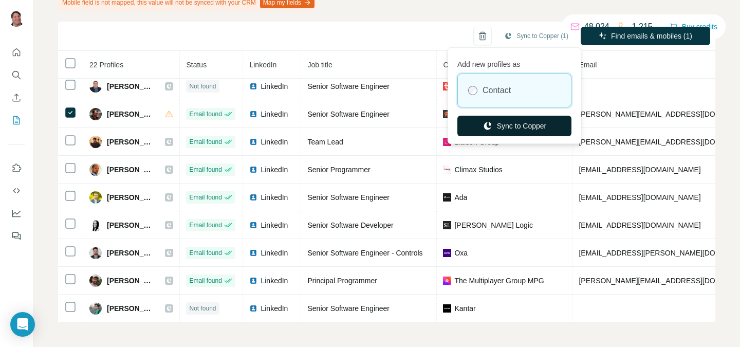
click at [504, 125] on button "Sync to Copper" at bounding box center [514, 126] width 114 height 21
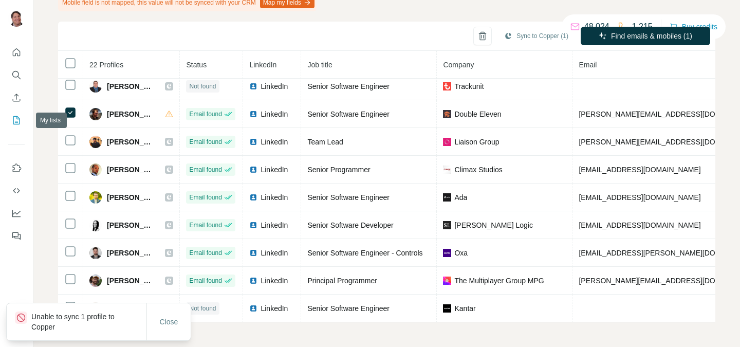
click at [19, 117] on icon "My lists" at bounding box center [16, 120] width 10 height 10
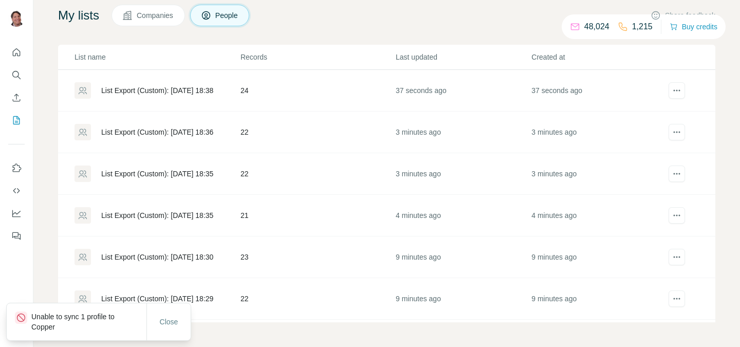
click at [284, 132] on td "22" at bounding box center [317, 132] width 155 height 42
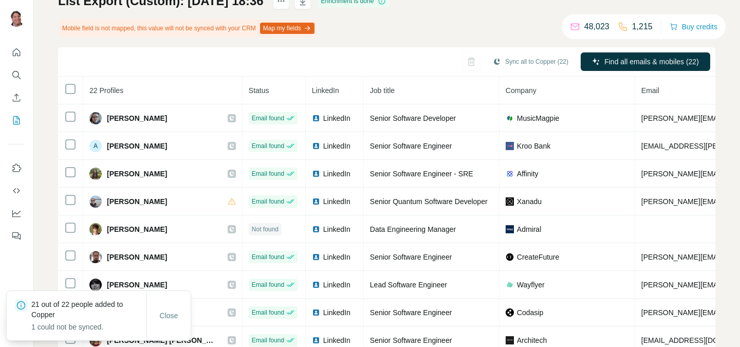
scroll to position [33, 0]
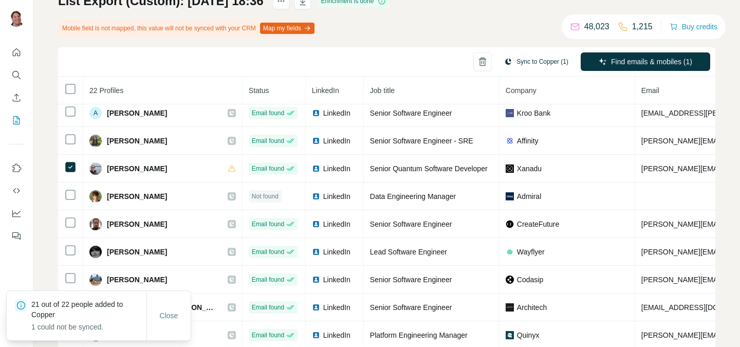
click at [529, 67] on button "Sync to Copper (1)" at bounding box center [536, 61] width 79 height 15
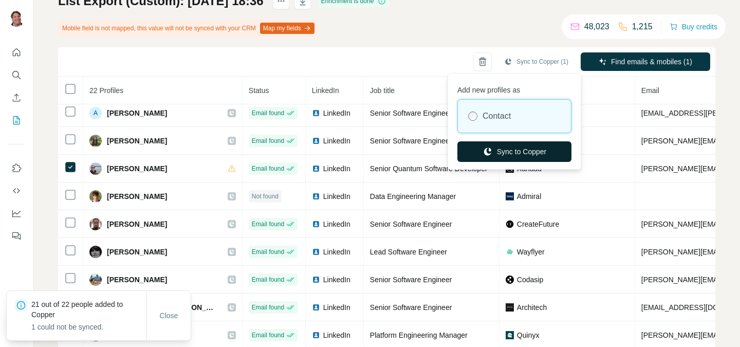
click at [525, 147] on button "Sync to Copper" at bounding box center [514, 151] width 114 height 21
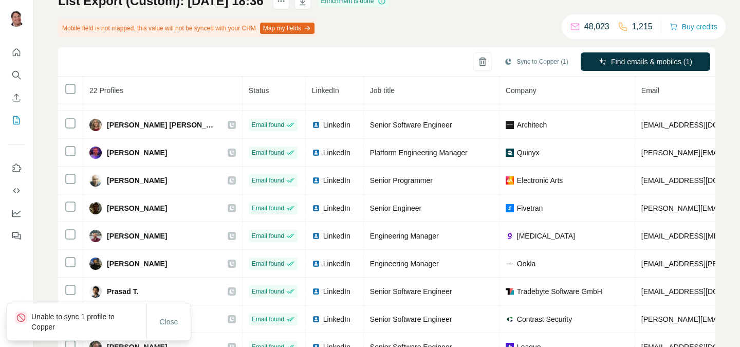
scroll to position [311, 0]
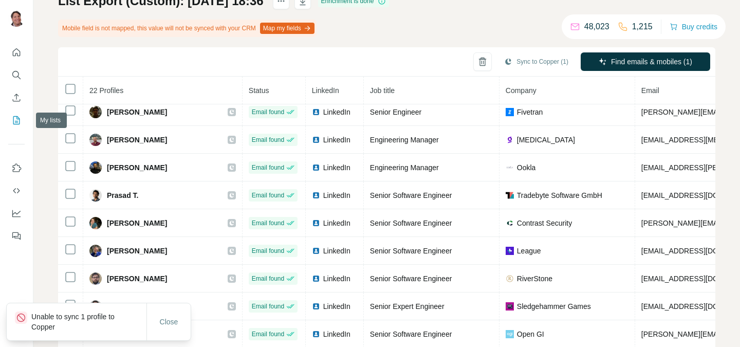
click at [8, 124] on button "My lists" at bounding box center [16, 120] width 16 height 18
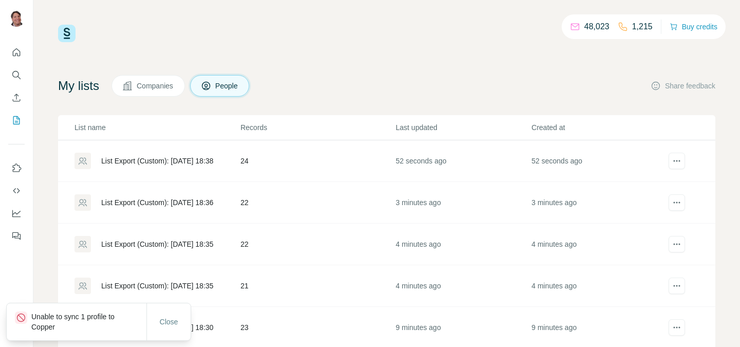
click at [283, 156] on td "24" at bounding box center [317, 161] width 155 height 42
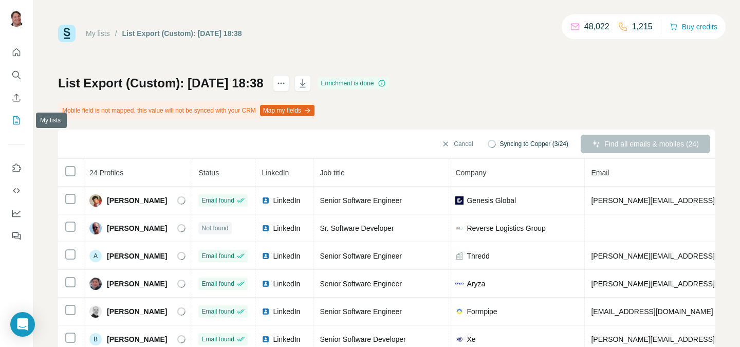
click at [17, 121] on icon "My lists" at bounding box center [17, 119] width 5 height 7
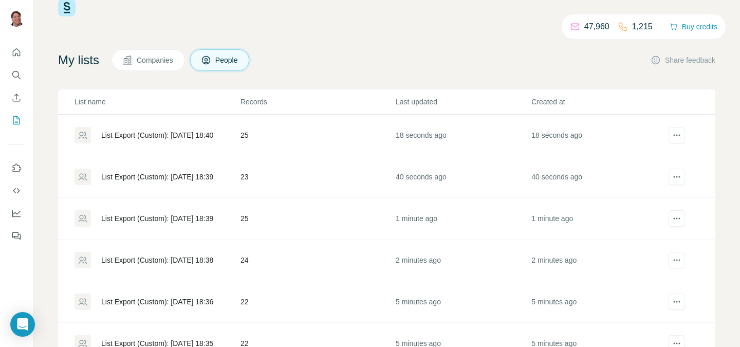
scroll to position [39, 0]
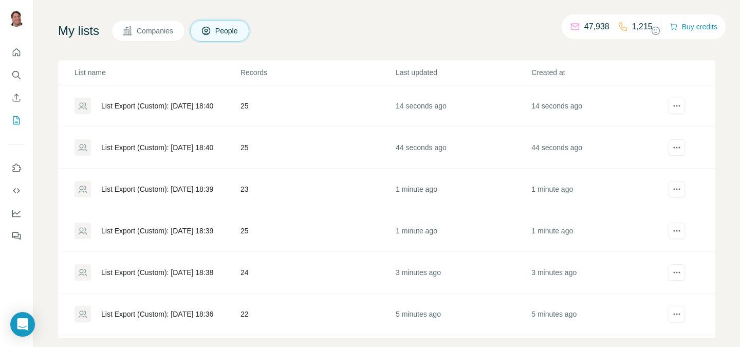
scroll to position [70, 0]
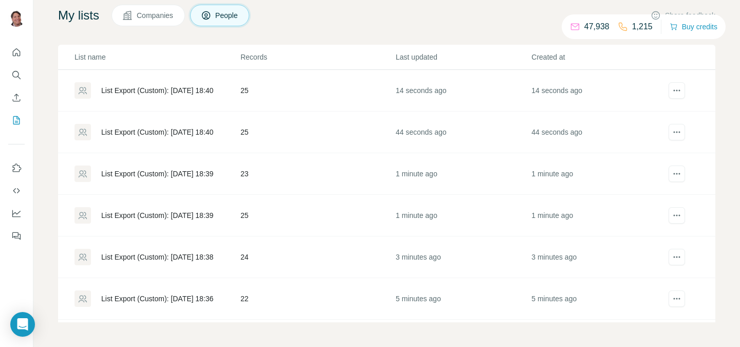
click at [301, 213] on td "25" at bounding box center [317, 216] width 155 height 42
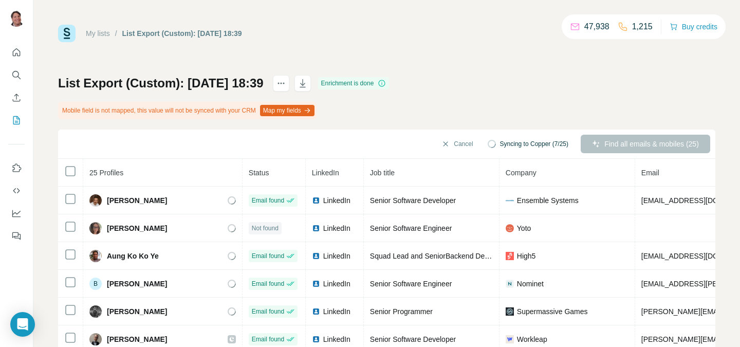
click at [15, 127] on button "My lists" at bounding box center [16, 120] width 16 height 18
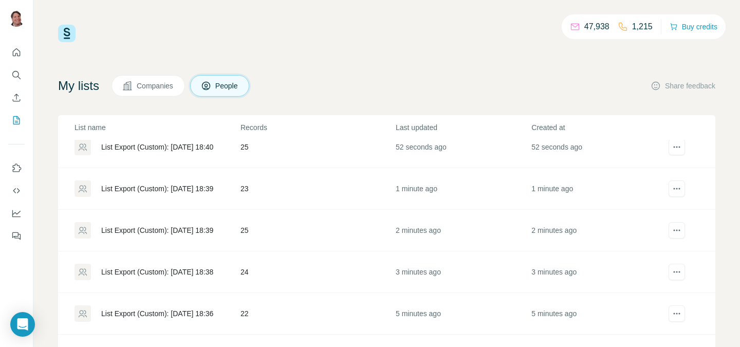
scroll to position [57, 0]
click at [301, 276] on td "24" at bounding box center [317, 271] width 155 height 42
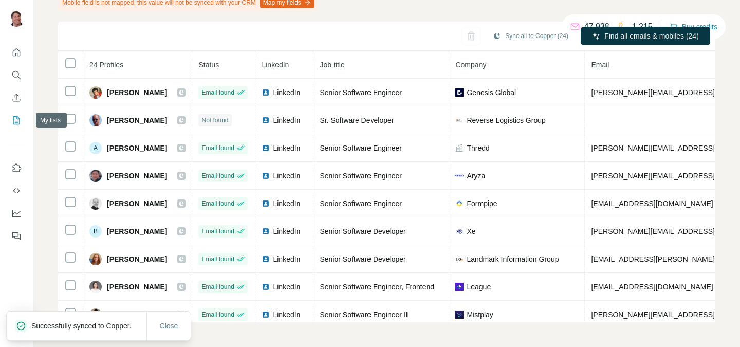
click at [20, 118] on icon "My lists" at bounding box center [16, 120] width 10 height 10
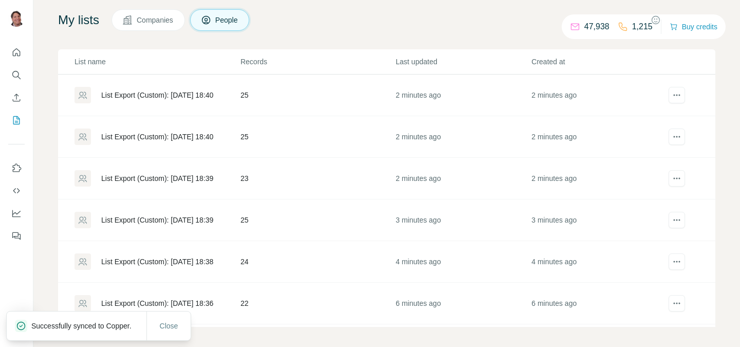
scroll to position [70, 0]
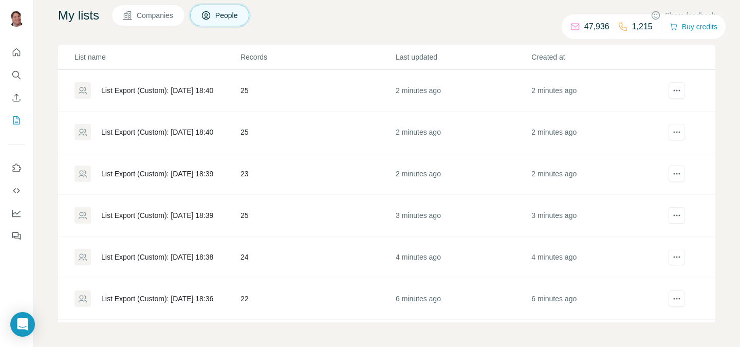
click at [317, 217] on td "25" at bounding box center [317, 216] width 155 height 42
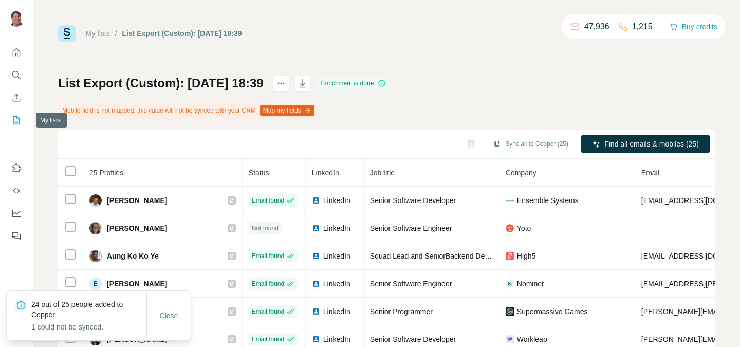
click at [15, 119] on icon "My lists" at bounding box center [16, 120] width 10 height 10
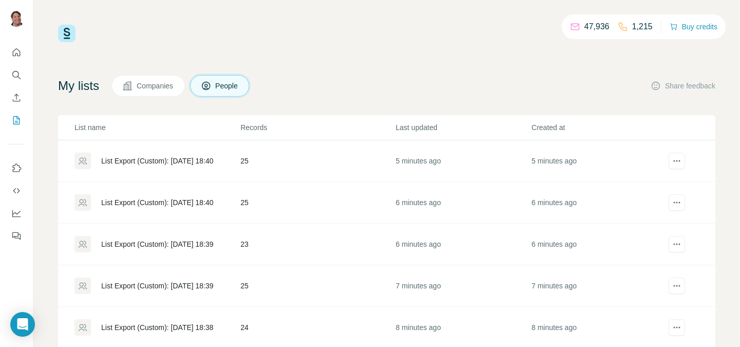
click at [305, 247] on td "23" at bounding box center [317, 244] width 155 height 42
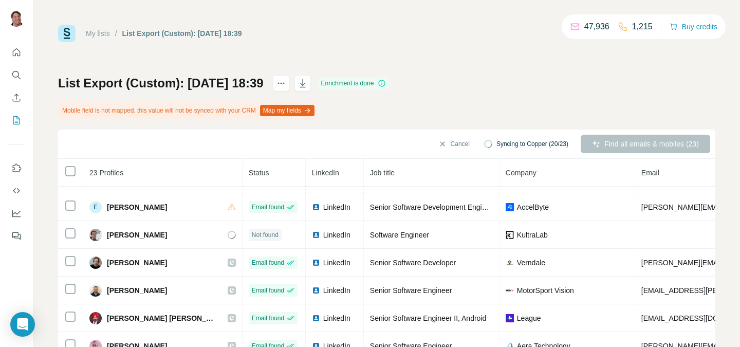
scroll to position [164, 0]
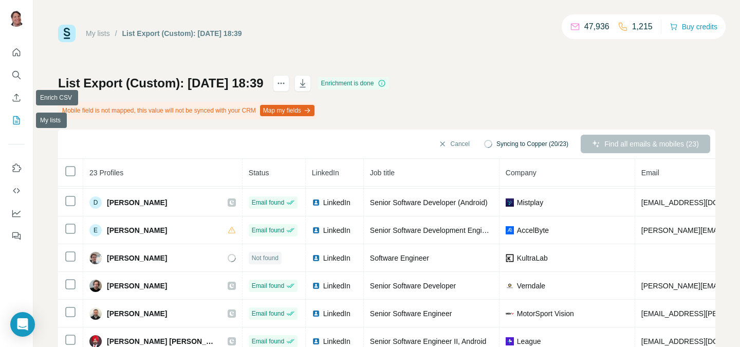
click at [14, 121] on icon "My lists" at bounding box center [16, 120] width 10 height 10
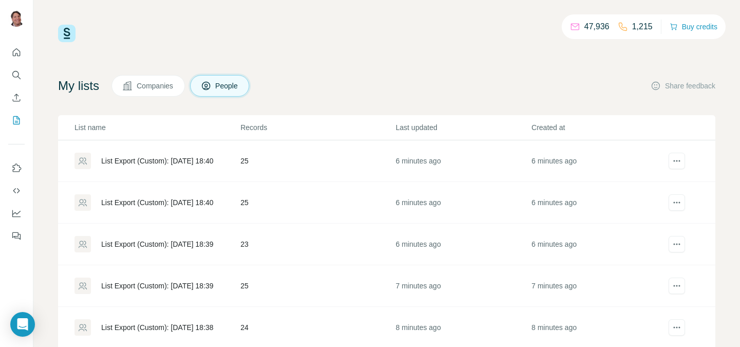
click at [283, 323] on td "24" at bounding box center [317, 328] width 155 height 42
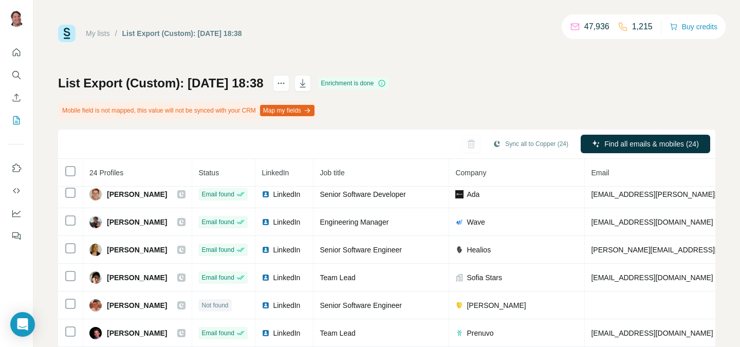
scroll to position [108, 0]
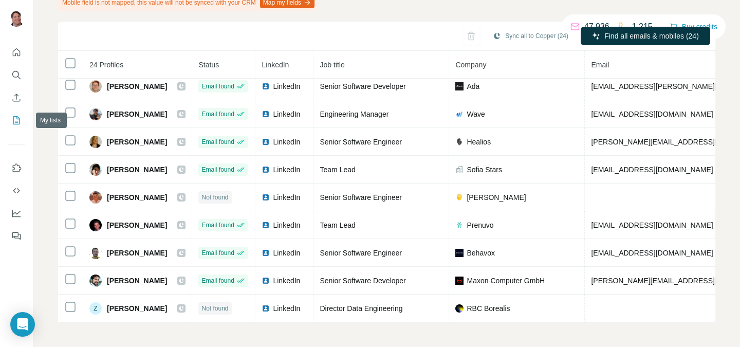
click at [18, 121] on icon "My lists" at bounding box center [16, 120] width 10 height 10
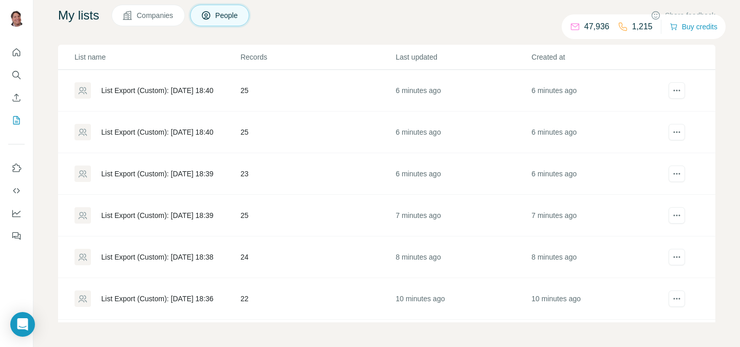
click at [277, 219] on td "25" at bounding box center [317, 216] width 155 height 42
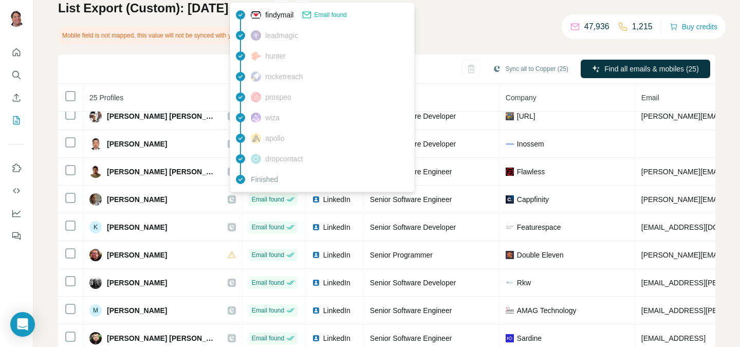
scroll to position [250, 0]
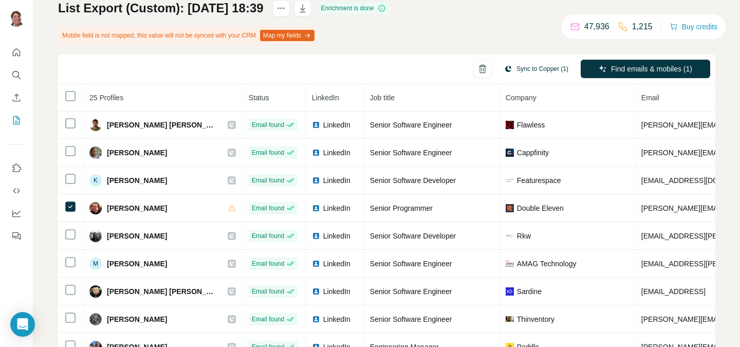
click at [535, 73] on button "Sync to Copper (1)" at bounding box center [536, 68] width 79 height 15
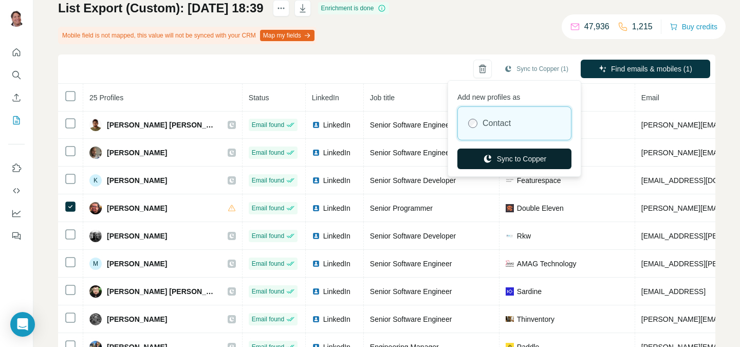
click at [526, 155] on button "Sync to Copper" at bounding box center [514, 158] width 114 height 21
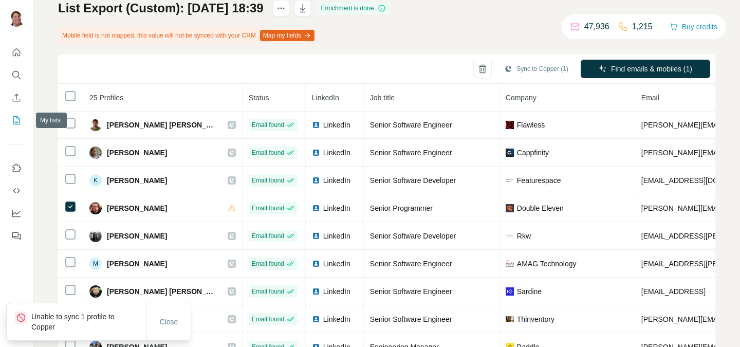
click at [15, 118] on icon "My lists" at bounding box center [16, 120] width 10 height 10
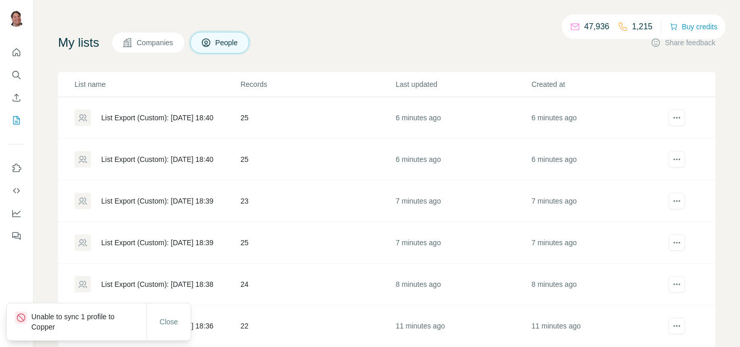
scroll to position [37, 0]
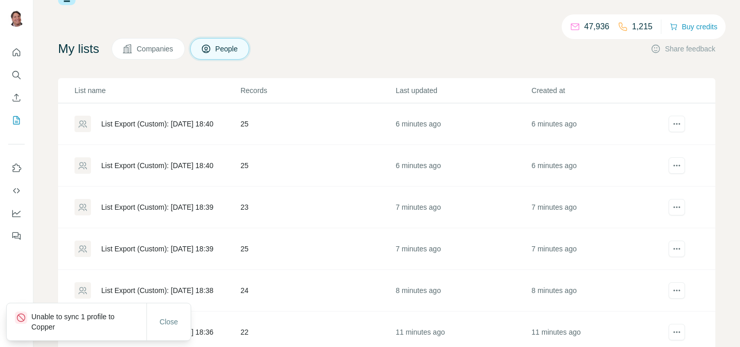
click at [272, 167] on td "25" at bounding box center [317, 166] width 155 height 42
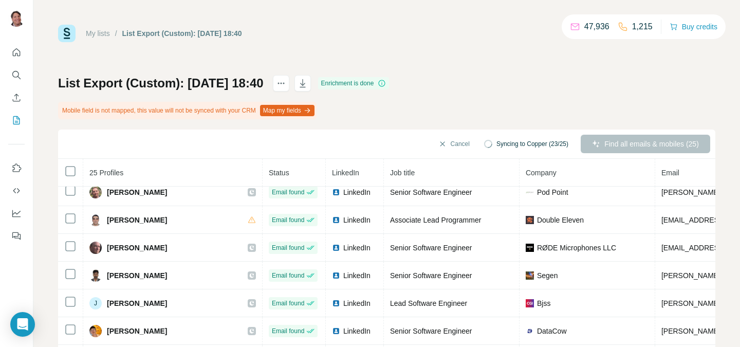
scroll to position [209, 0]
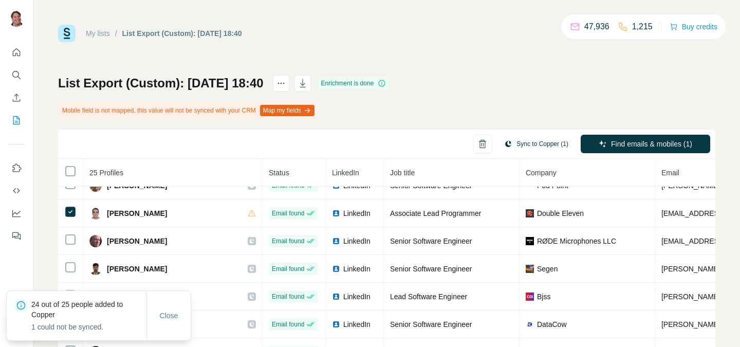
click at [517, 145] on button "Sync to Copper (1)" at bounding box center [536, 143] width 79 height 15
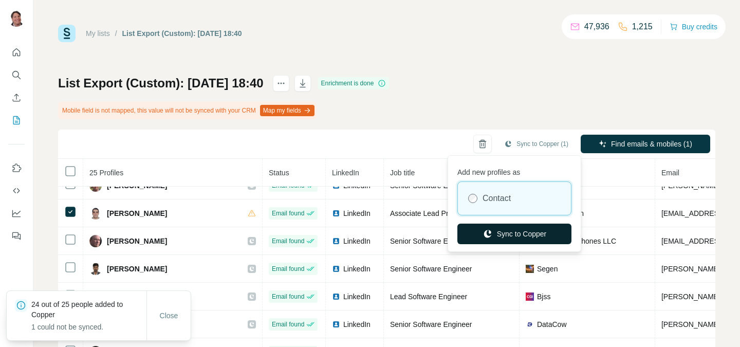
click at [519, 225] on button "Sync to Copper" at bounding box center [514, 233] width 114 height 21
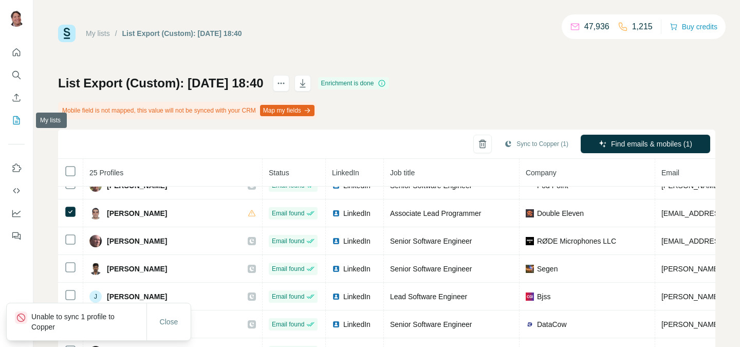
click at [12, 119] on icon "My lists" at bounding box center [16, 120] width 10 height 10
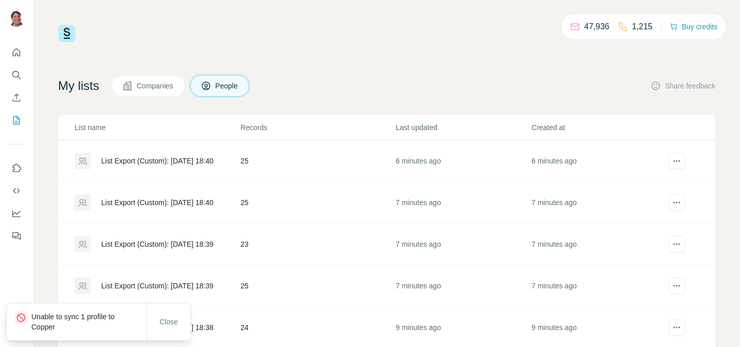
click at [276, 155] on td "25" at bounding box center [317, 161] width 155 height 42
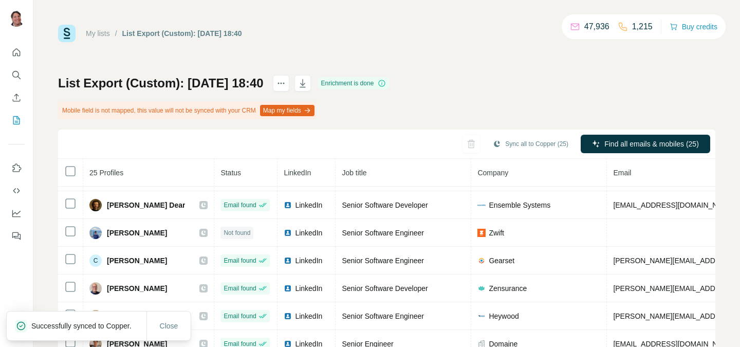
scroll to position [132, 0]
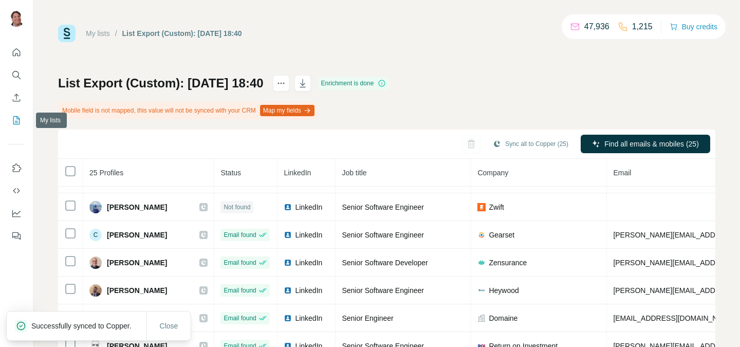
click at [18, 119] on icon "My lists" at bounding box center [17, 119] width 5 height 7
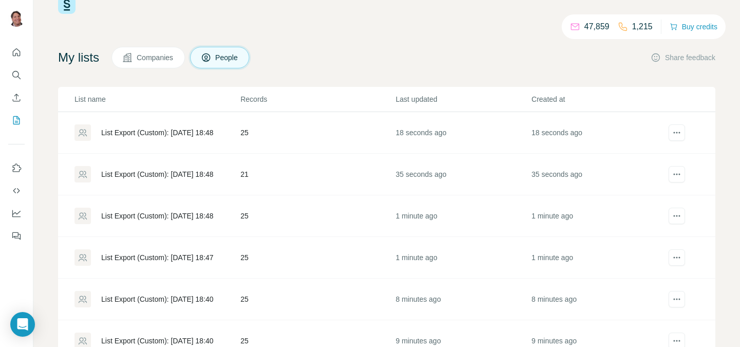
scroll to position [61, 0]
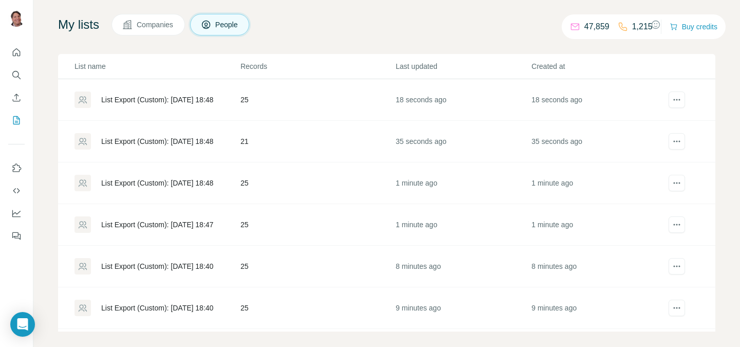
click at [348, 229] on td "25" at bounding box center [317, 225] width 155 height 42
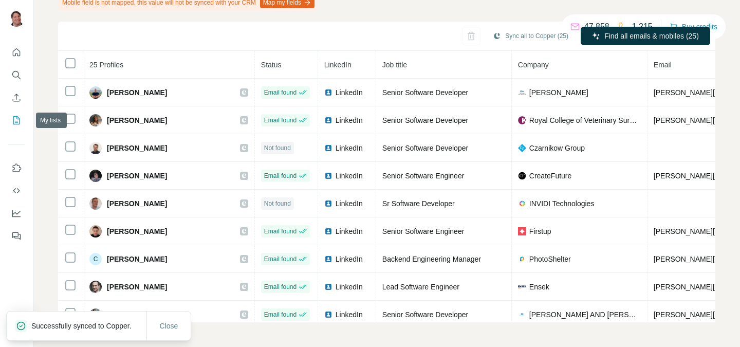
click at [18, 120] on icon "My lists" at bounding box center [16, 120] width 10 height 10
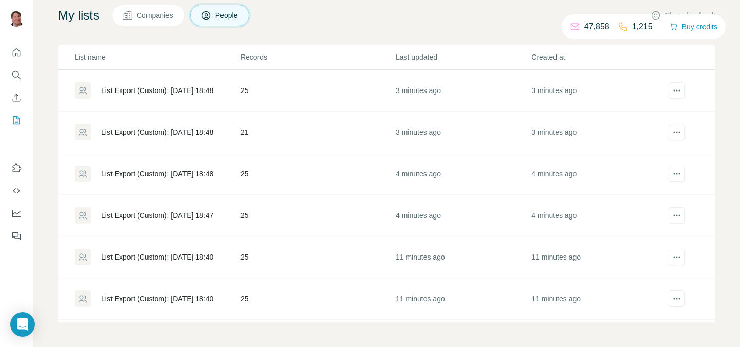
click at [313, 168] on td "25" at bounding box center [317, 174] width 155 height 42
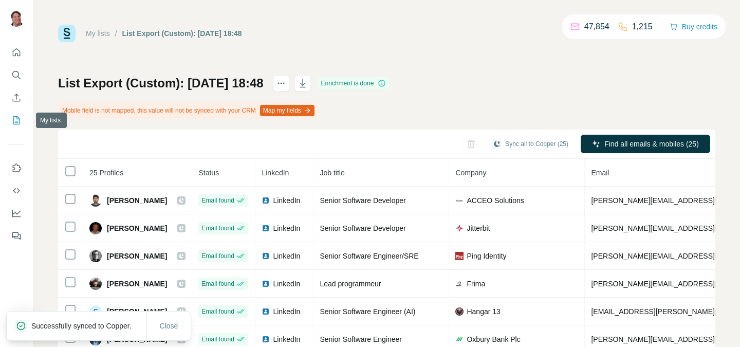
click at [20, 116] on icon "My lists" at bounding box center [16, 120] width 10 height 10
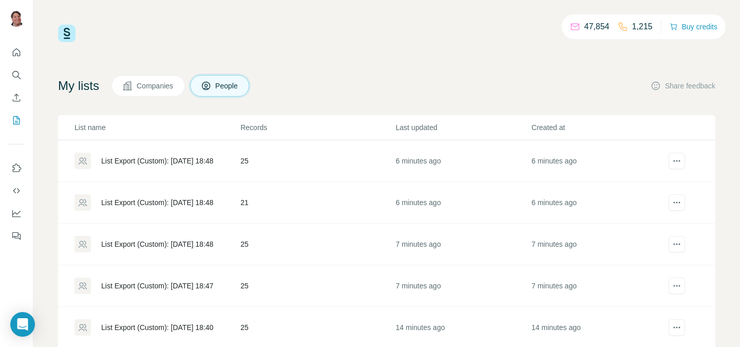
click at [285, 202] on td "21" at bounding box center [317, 203] width 155 height 42
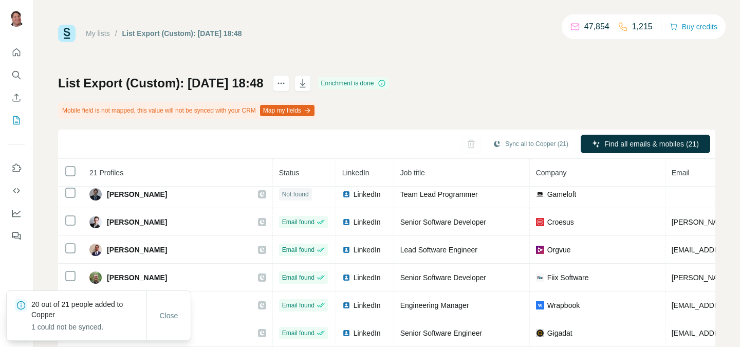
scroll to position [339, 0]
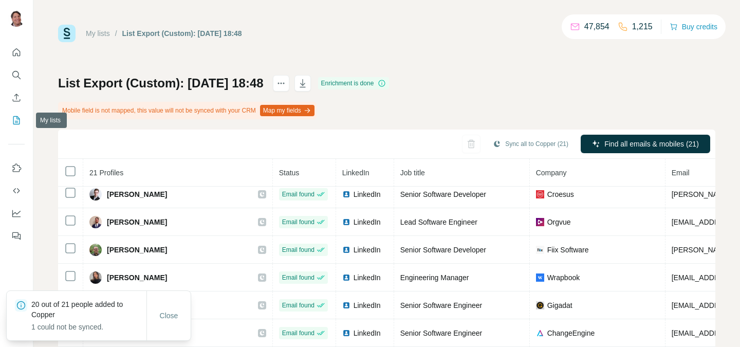
click at [20, 123] on icon "My lists" at bounding box center [16, 120] width 10 height 10
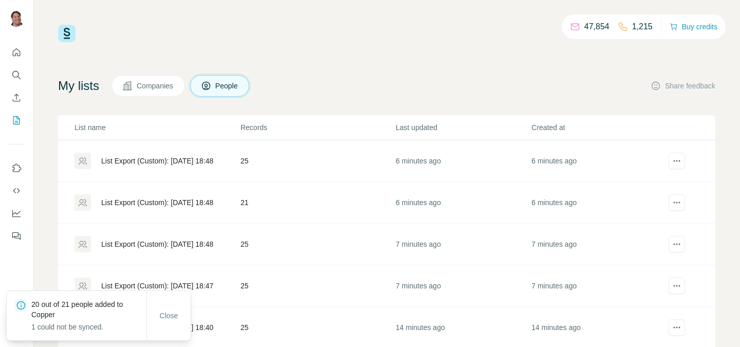
click at [296, 170] on td "25" at bounding box center [317, 161] width 155 height 42
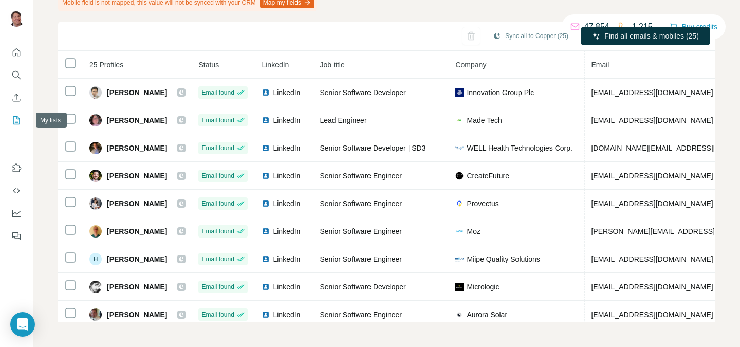
click at [20, 118] on icon "My lists" at bounding box center [16, 120] width 10 height 10
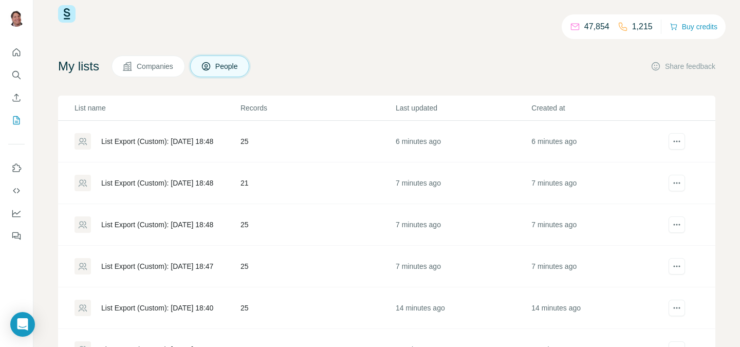
scroll to position [4, 0]
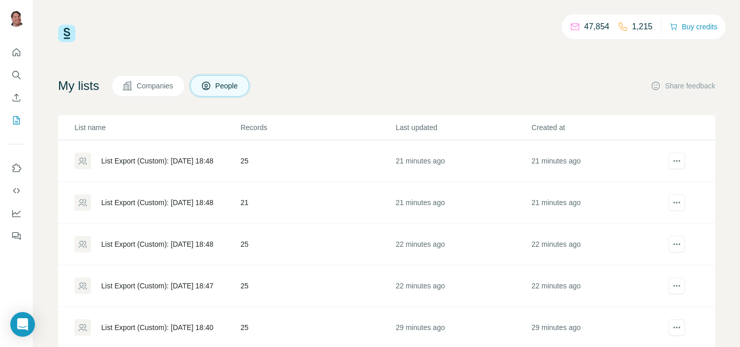
click at [290, 155] on td "25" at bounding box center [317, 161] width 155 height 42
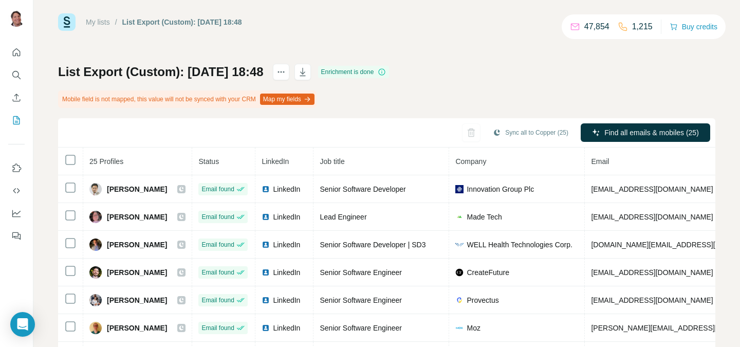
scroll to position [16, 0]
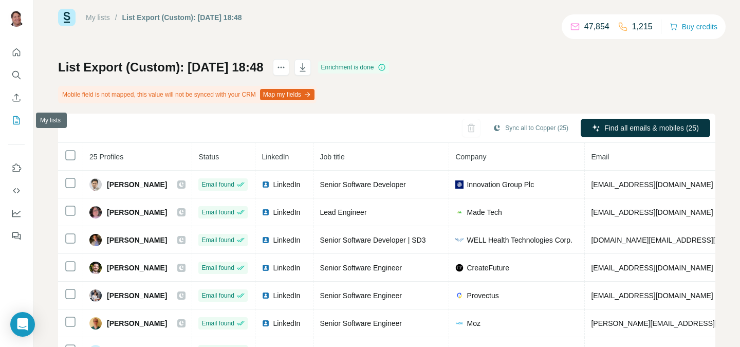
click at [21, 119] on icon "My lists" at bounding box center [16, 120] width 10 height 10
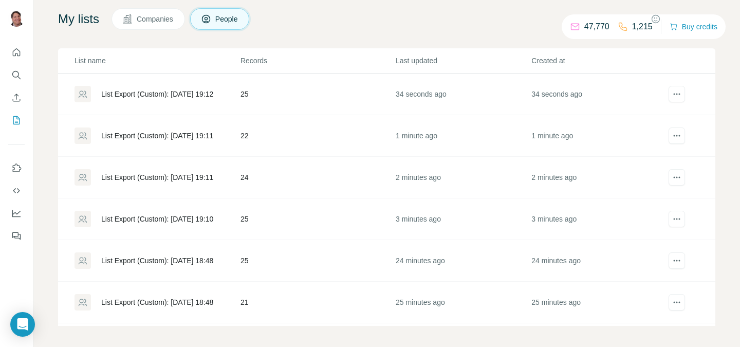
scroll to position [70, 0]
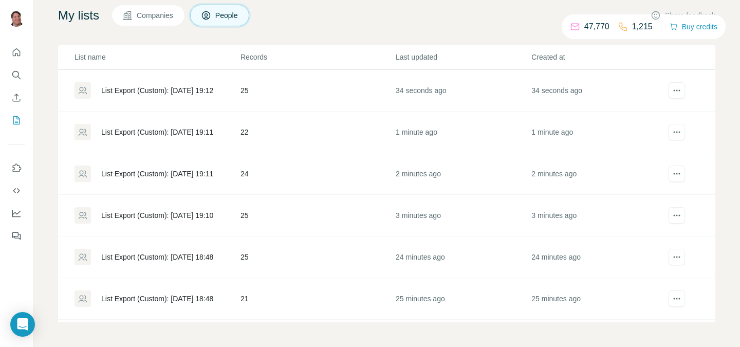
click at [189, 208] on div "List Export (Custom): [DATE] 19:10" at bounding box center [156, 215] width 165 height 16
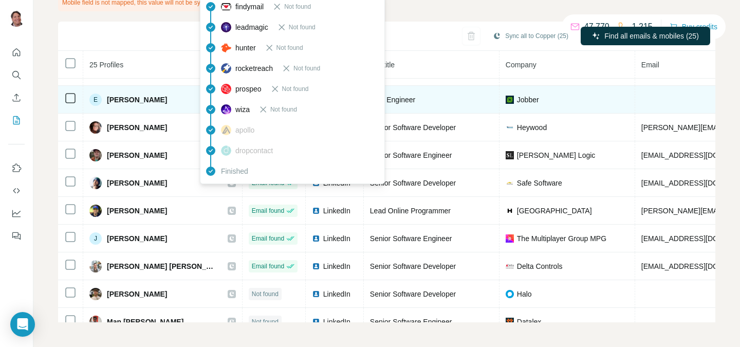
scroll to position [311, 0]
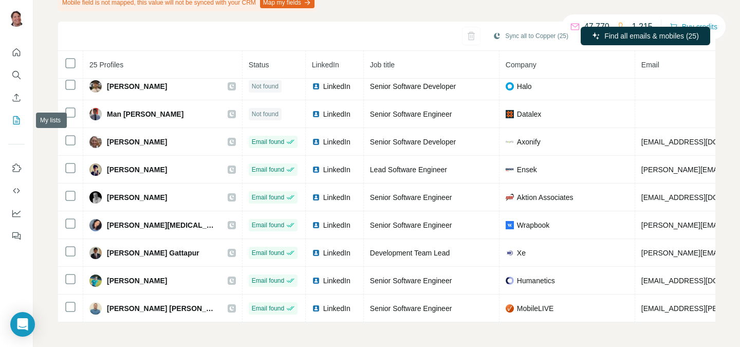
click at [17, 123] on icon "My lists" at bounding box center [16, 120] width 10 height 10
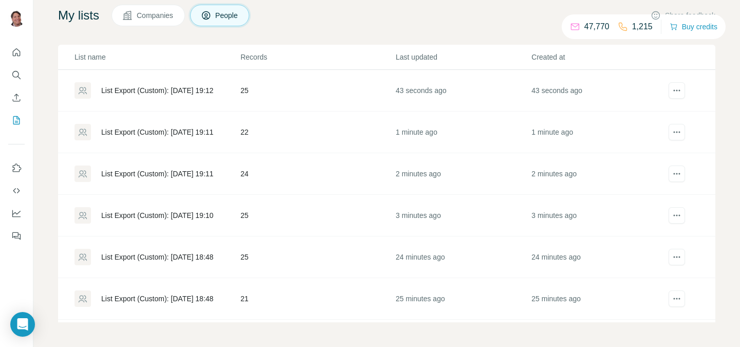
click at [313, 175] on td "24" at bounding box center [317, 174] width 155 height 42
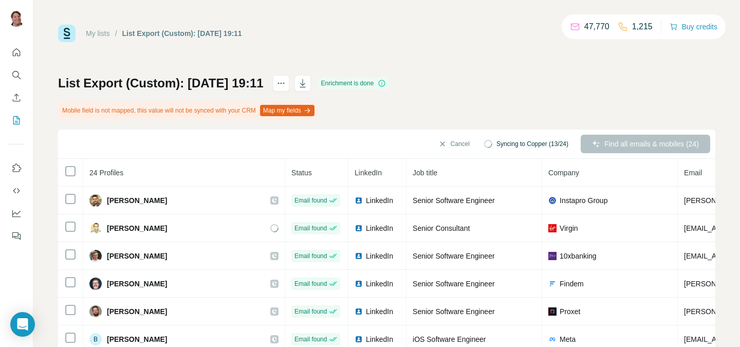
click at [444, 105] on div "List Export (Custom): 08/09/2025 19:11 Enrichment is done Mobile field is not m…" at bounding box center [386, 252] width 657 height 355
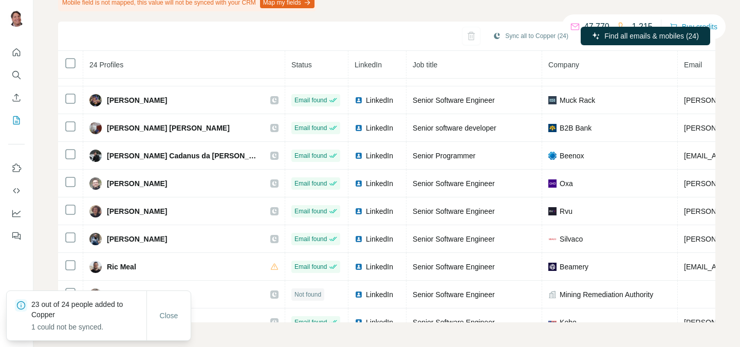
scroll to position [422, 0]
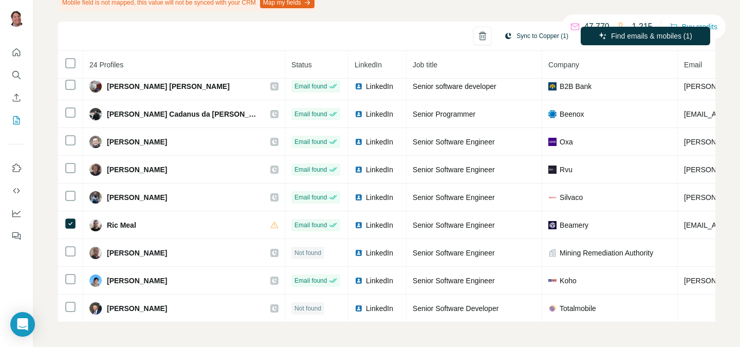
click at [525, 43] on button "Sync to Copper (1)" at bounding box center [536, 35] width 79 height 15
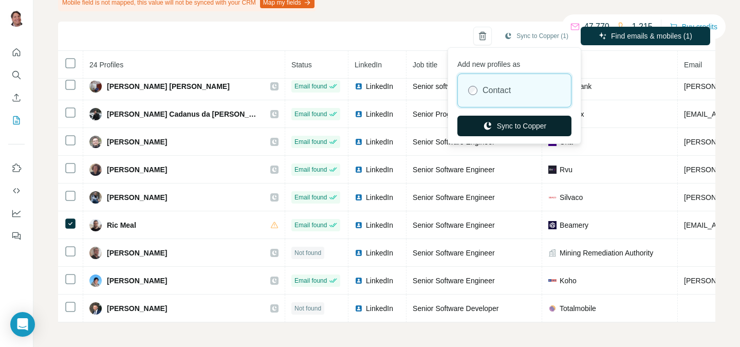
click at [520, 117] on button "Sync to Copper" at bounding box center [514, 126] width 114 height 21
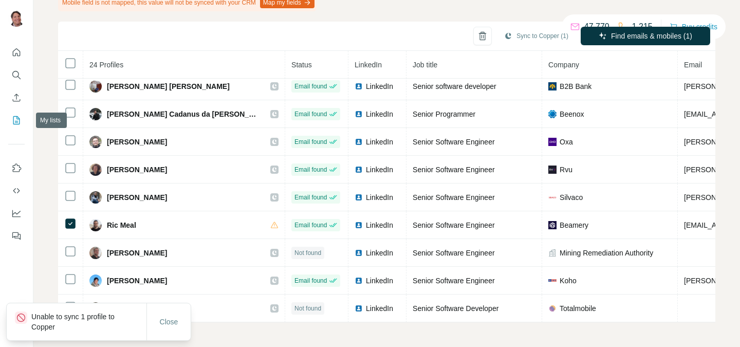
click at [17, 125] on button "My lists" at bounding box center [16, 120] width 16 height 18
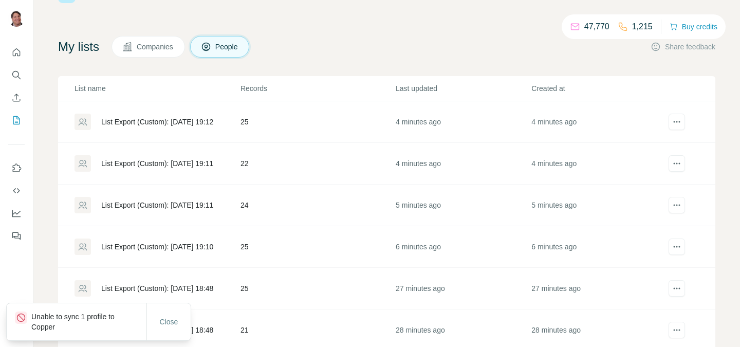
scroll to position [38, 0]
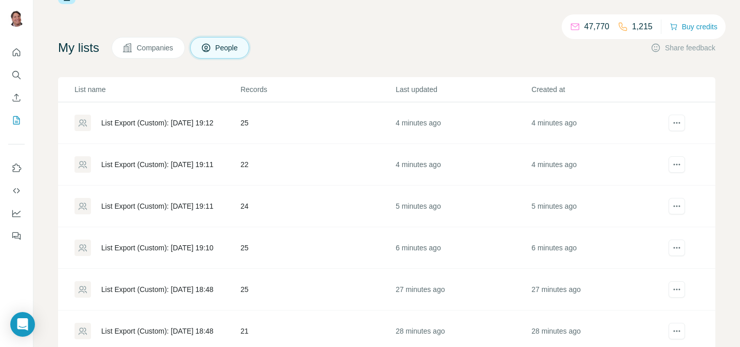
click at [320, 157] on td "22" at bounding box center [317, 165] width 155 height 42
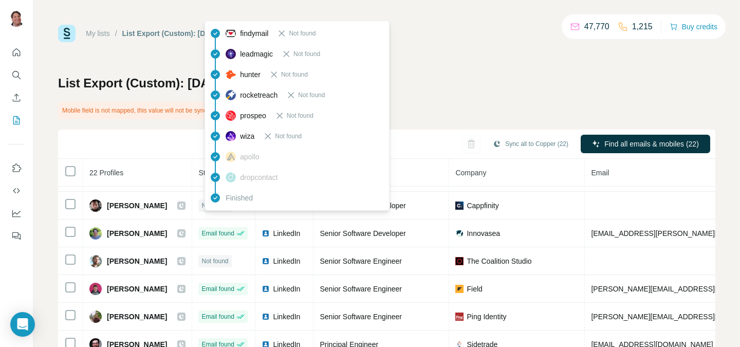
scroll to position [367, 0]
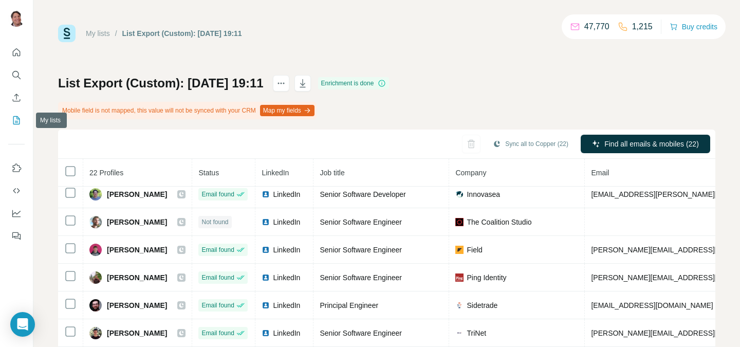
click at [16, 117] on icon "My lists" at bounding box center [16, 120] width 10 height 10
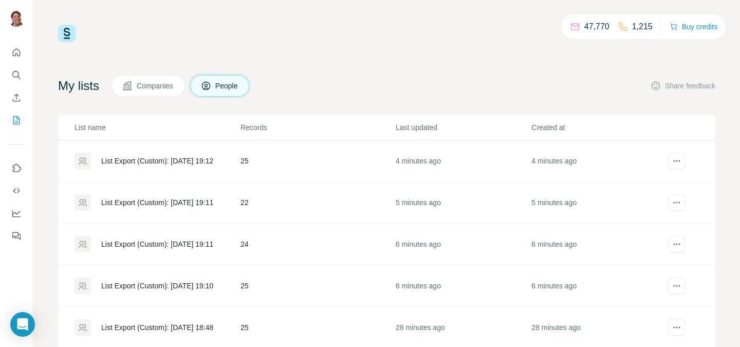
click at [314, 164] on td "25" at bounding box center [317, 161] width 155 height 42
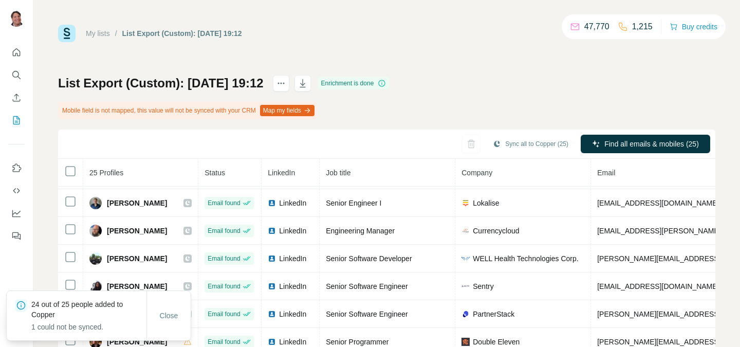
scroll to position [450, 0]
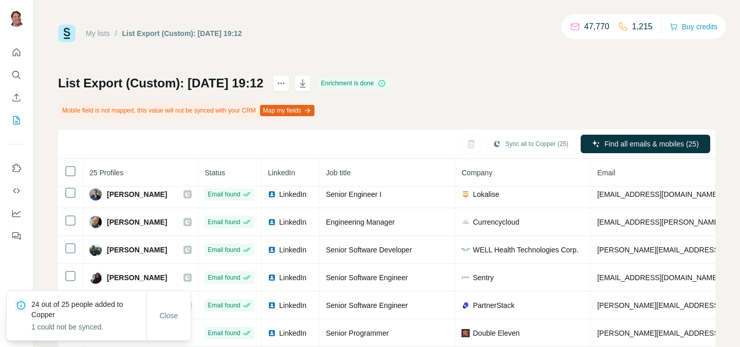
click at [21, 121] on icon "My lists" at bounding box center [16, 120] width 10 height 10
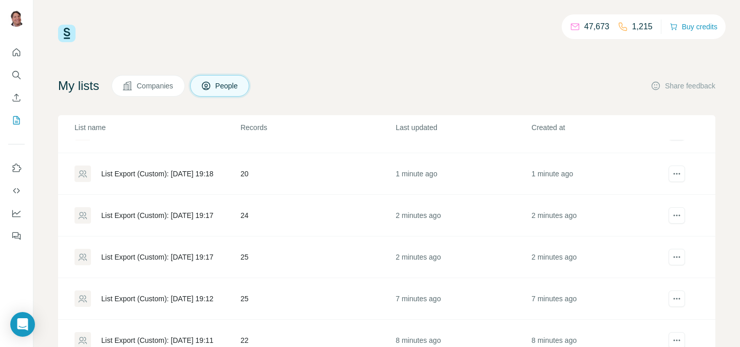
scroll to position [72, 0]
click at [244, 259] on td "25" at bounding box center [317, 256] width 155 height 42
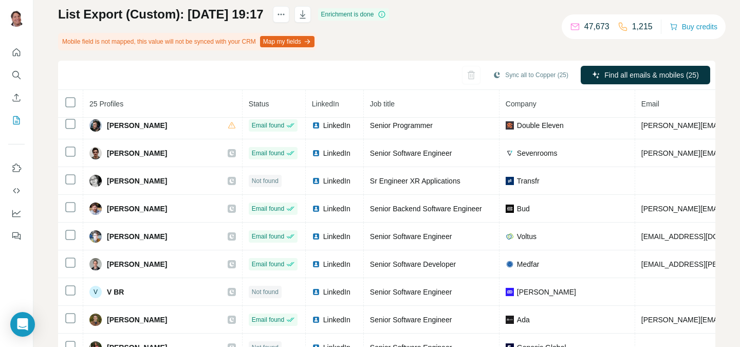
scroll to position [403, 0]
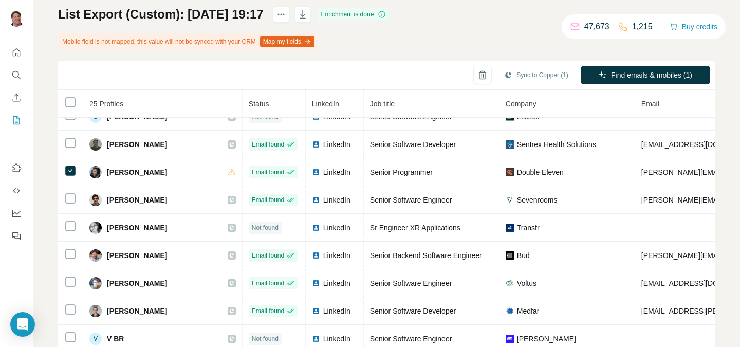
click at [519, 85] on div "Sync to Copper (1)" at bounding box center [536, 76] width 79 height 21
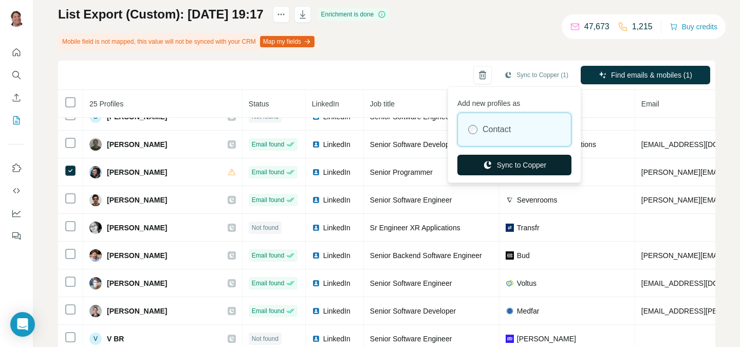
click at [491, 168] on button "Sync to Copper" at bounding box center [514, 165] width 114 height 21
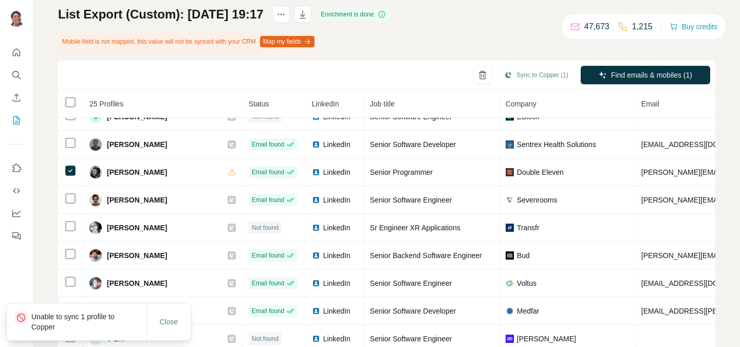
click at [16, 118] on icon "My lists" at bounding box center [16, 120] width 10 height 10
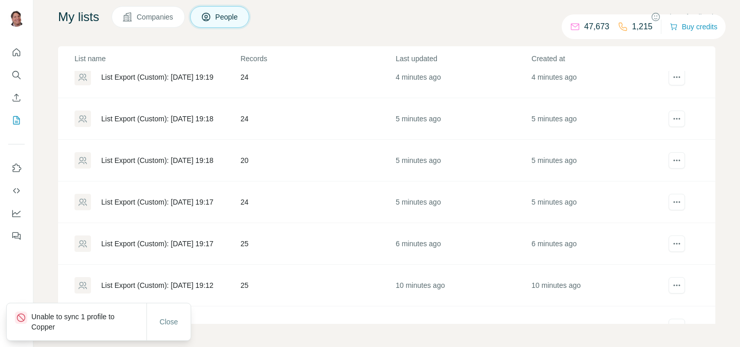
scroll to position [19, 0]
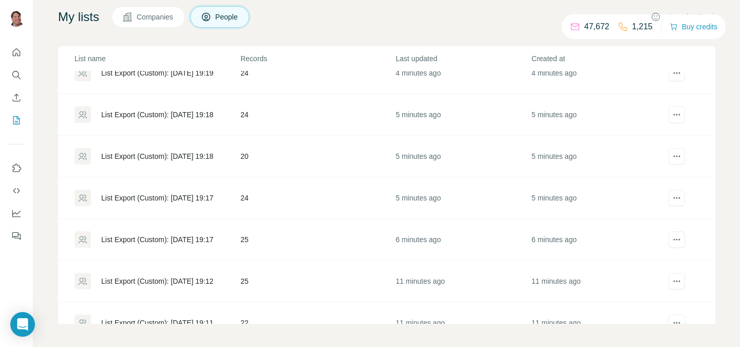
click at [303, 196] on td "24" at bounding box center [317, 198] width 155 height 42
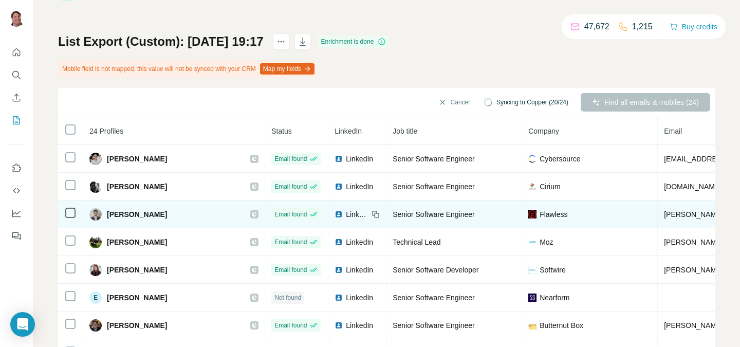
scroll to position [38, 0]
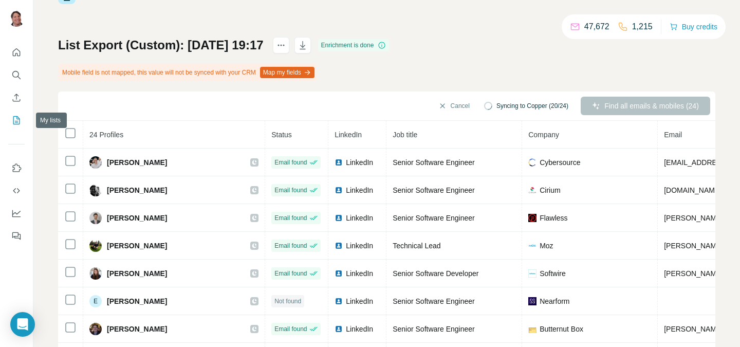
click at [16, 118] on icon "My lists" at bounding box center [16, 120] width 10 height 10
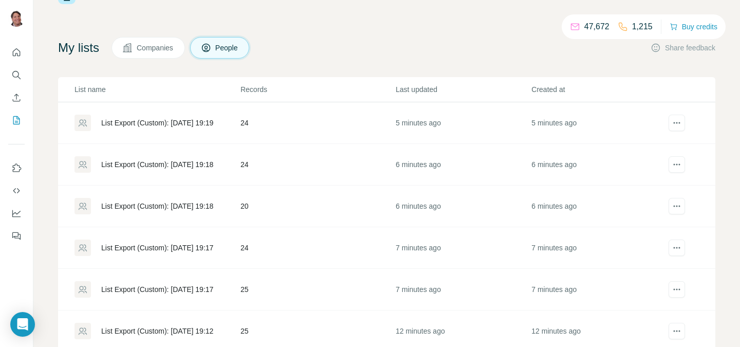
click at [278, 253] on td "24" at bounding box center [317, 248] width 155 height 42
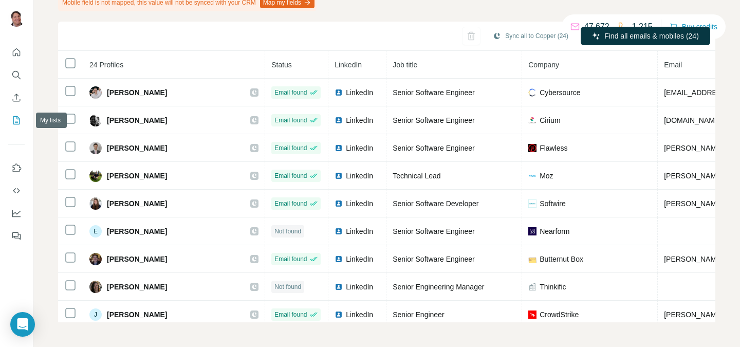
click at [20, 120] on icon "My lists" at bounding box center [16, 120] width 10 height 10
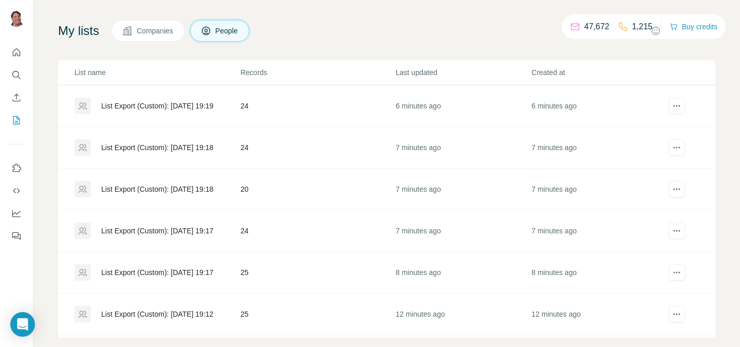
scroll to position [54, 0]
click at [279, 197] on td "20" at bounding box center [317, 190] width 155 height 42
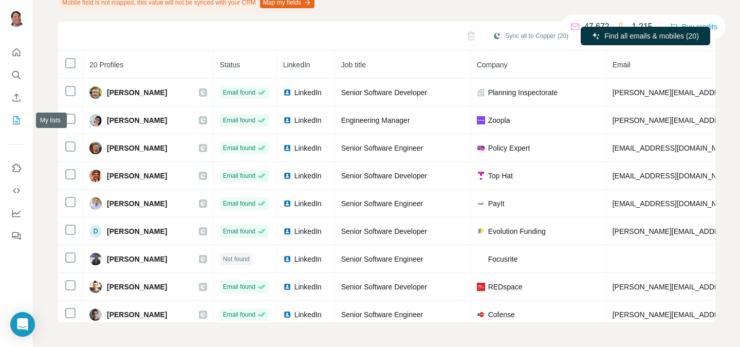
click at [15, 118] on icon "My lists" at bounding box center [16, 120] width 10 height 10
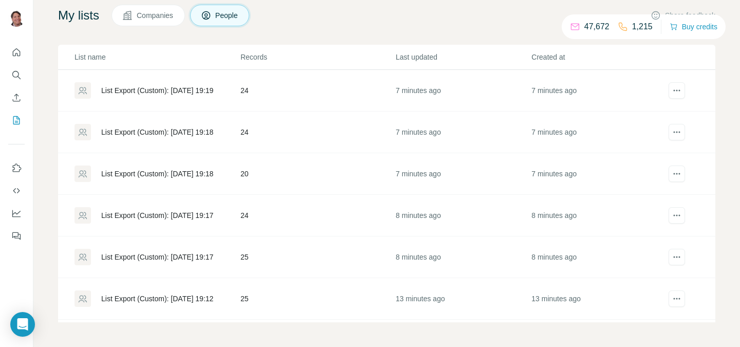
click at [302, 132] on td "24" at bounding box center [317, 132] width 155 height 42
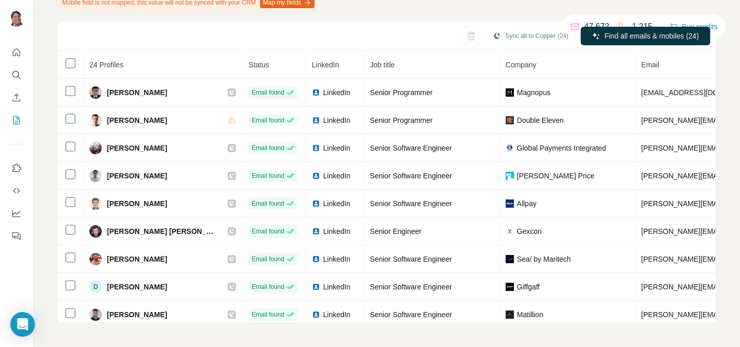
scroll to position [106, 0]
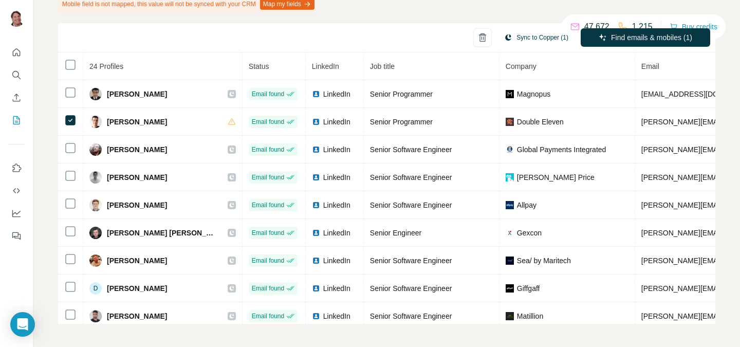
click at [524, 35] on button "Sync to Copper (1)" at bounding box center [536, 37] width 79 height 15
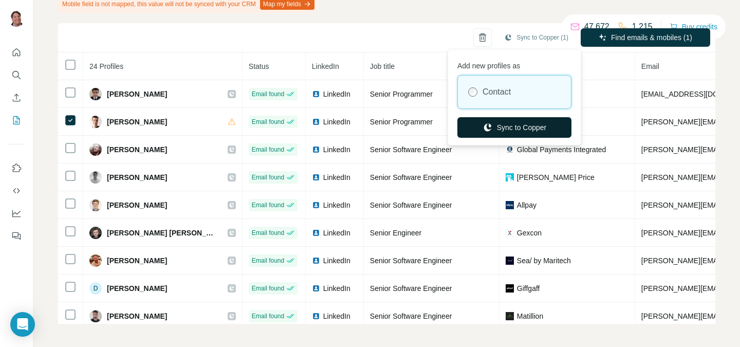
click at [519, 126] on button "Sync to Copper" at bounding box center [514, 127] width 114 height 21
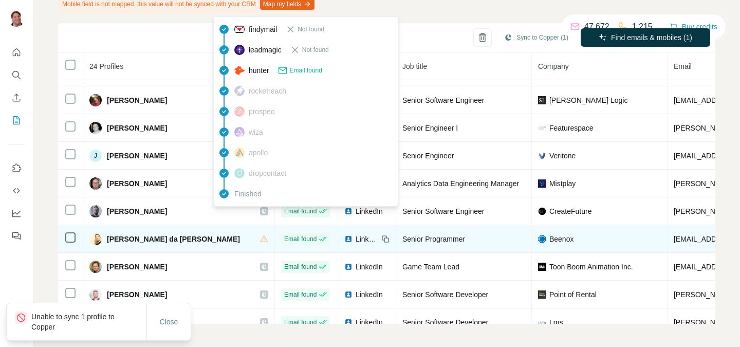
scroll to position [355, 0]
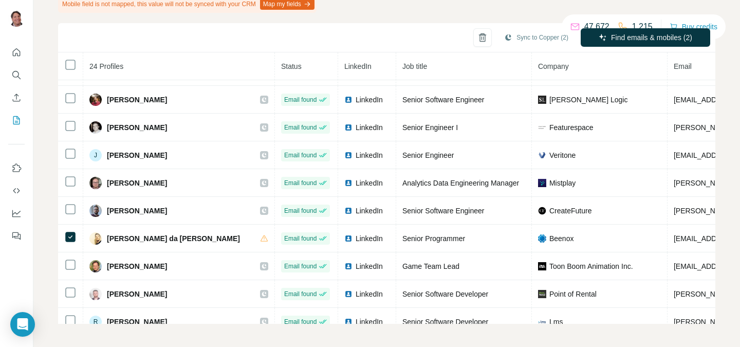
click at [537, 50] on div "Sync to Copper (2) Find emails & mobiles (2)" at bounding box center [386, 37] width 657 height 29
click at [537, 34] on button "Sync to Copper (2)" at bounding box center [536, 37] width 79 height 15
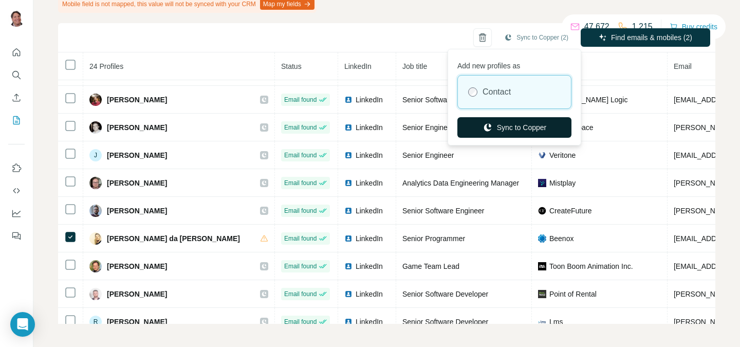
click at [527, 130] on button "Sync to Copper" at bounding box center [514, 127] width 114 height 21
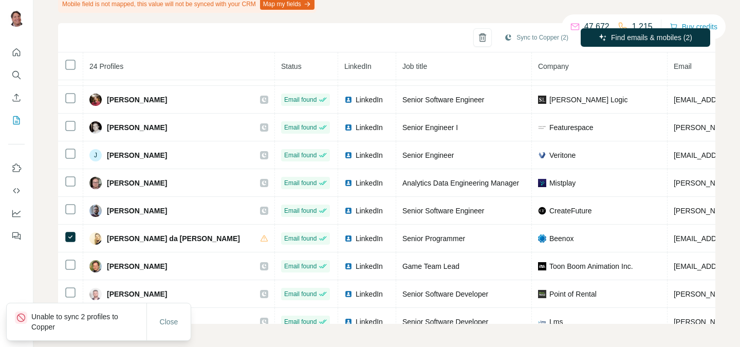
scroll to position [422, 0]
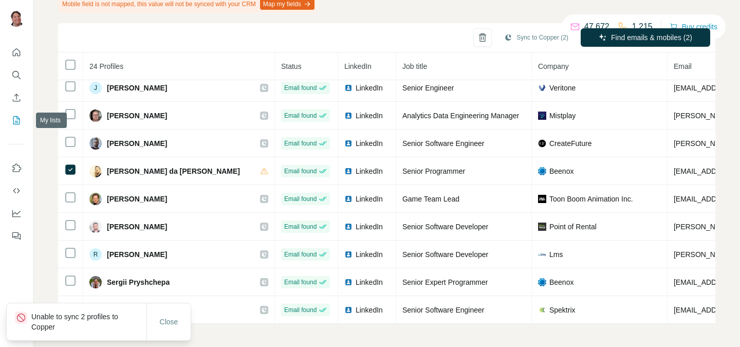
click at [21, 119] on button "My lists" at bounding box center [16, 120] width 16 height 18
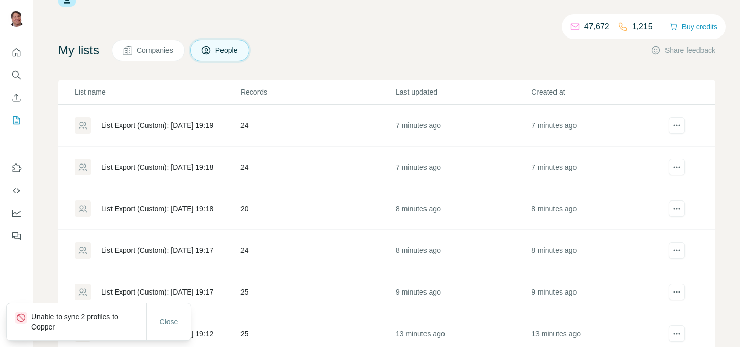
scroll to position [35, 0]
click at [264, 123] on td "24" at bounding box center [317, 126] width 155 height 42
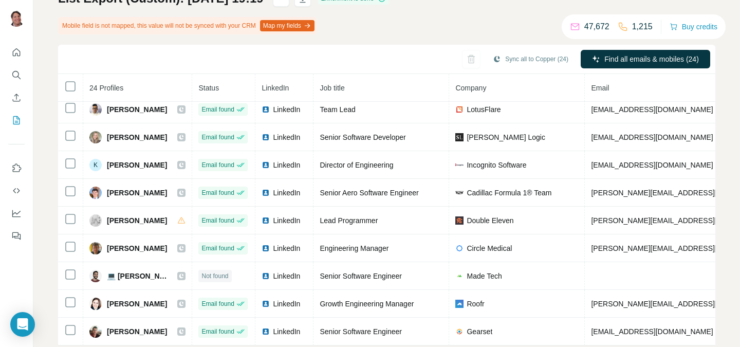
scroll to position [422, 0]
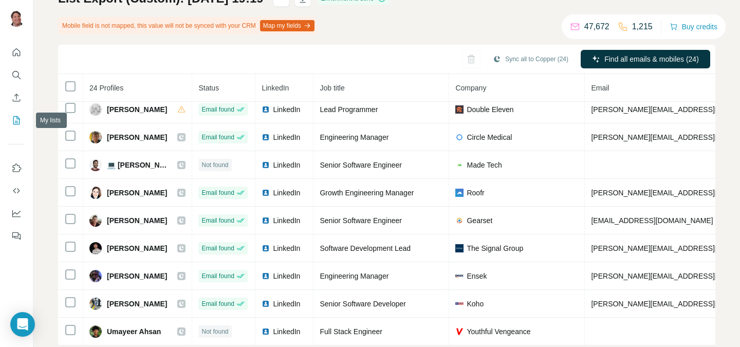
click at [24, 119] on button "My lists" at bounding box center [16, 120] width 16 height 18
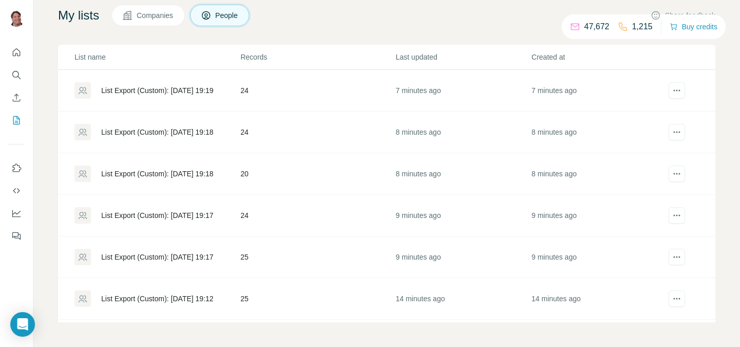
scroll to position [57, 0]
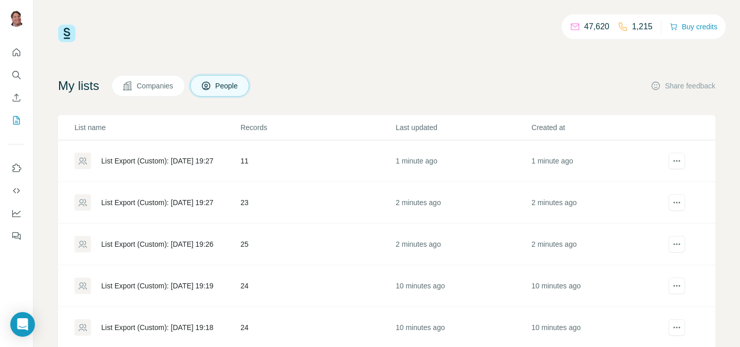
click at [317, 243] on td "25" at bounding box center [317, 244] width 155 height 42
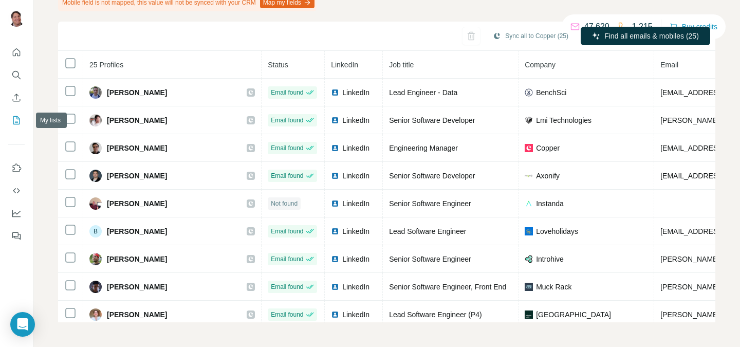
click at [15, 118] on icon "My lists" at bounding box center [16, 120] width 10 height 10
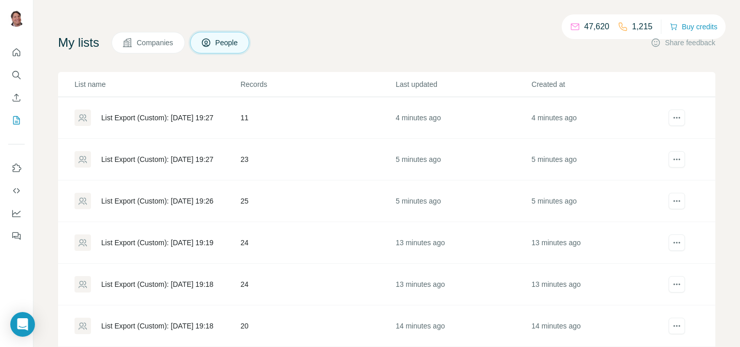
scroll to position [42, 0]
